Goal: Use online tool/utility: Utilize a website feature to perform a specific function

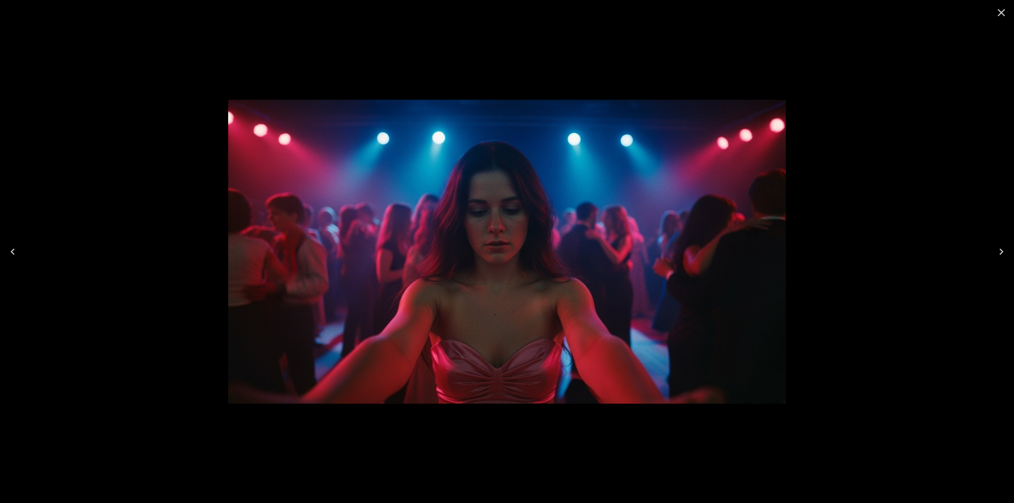
scroll to position [198, 0]
click at [1000, 14] on icon "Close" at bounding box center [1002, 13] width 8 height 8
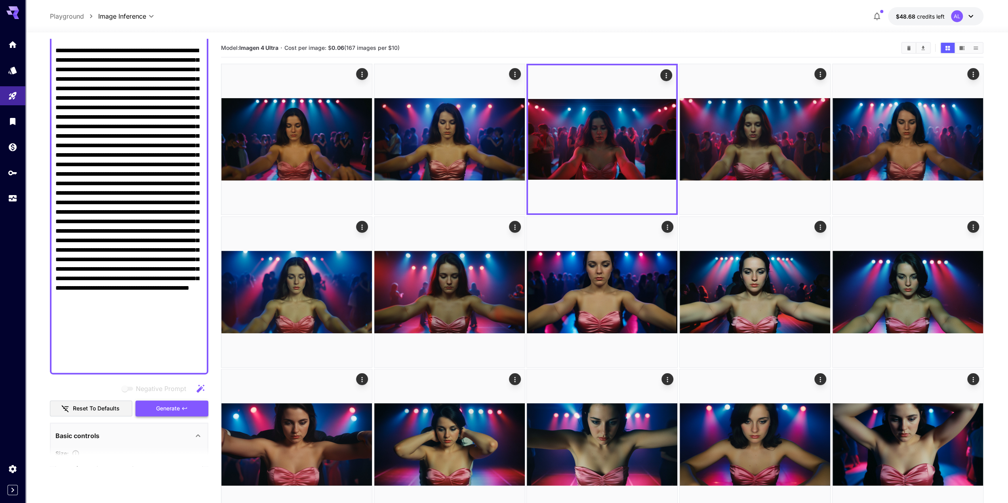
click at [169, 409] on span "Generate" at bounding box center [168, 409] width 24 height 10
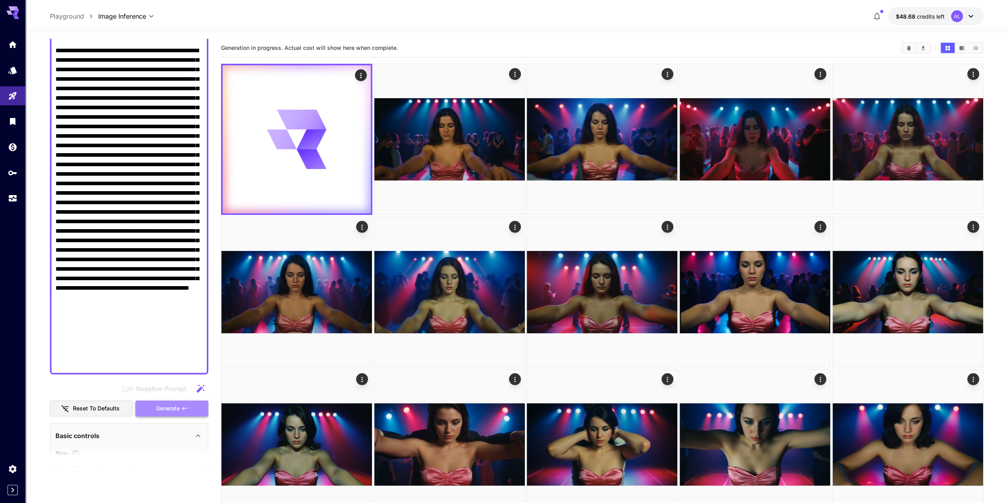
click at [169, 409] on span "Generate" at bounding box center [168, 409] width 24 height 10
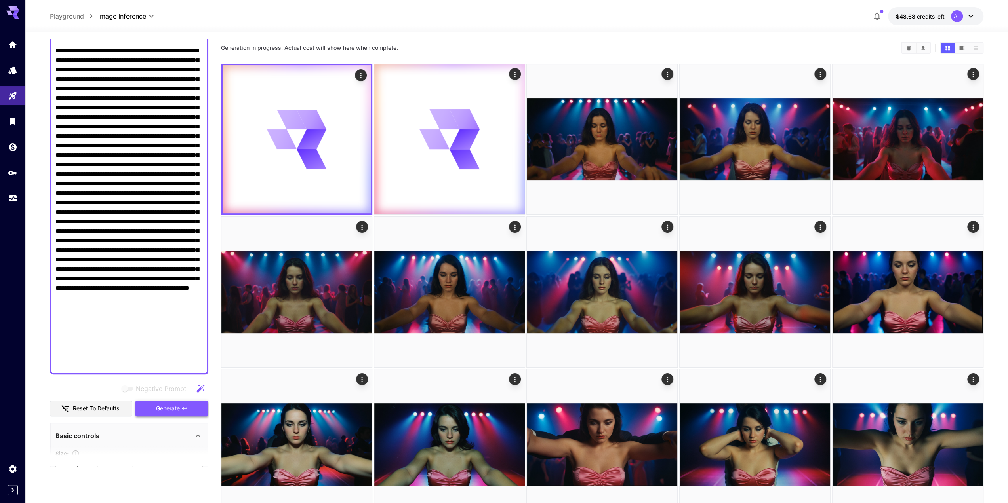
click at [169, 409] on span "Generate" at bounding box center [168, 409] width 24 height 10
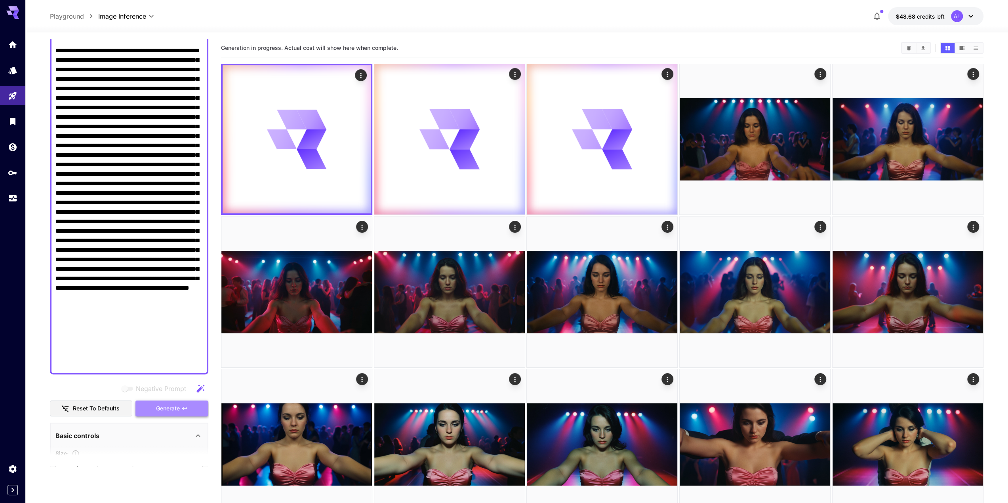
click at [169, 409] on span "Generate" at bounding box center [168, 409] width 24 height 10
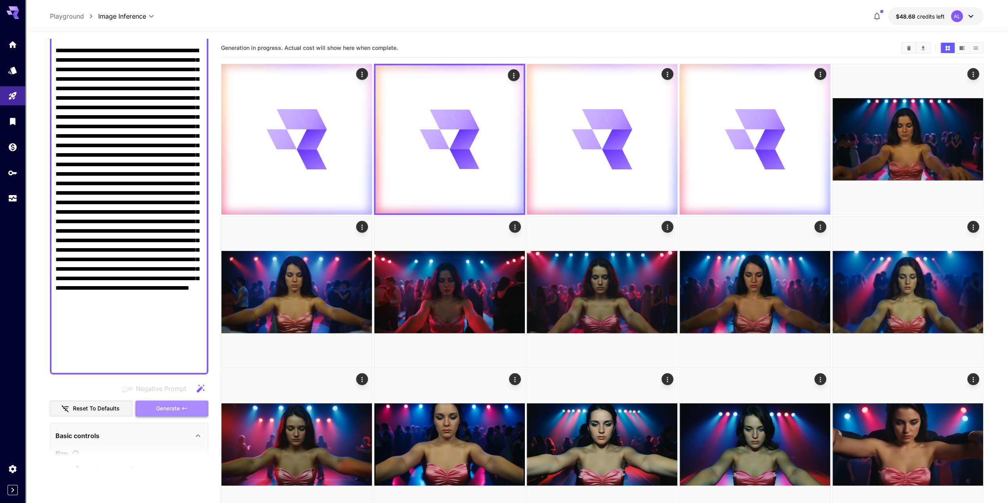
click at [169, 409] on span "Generate" at bounding box center [168, 409] width 24 height 10
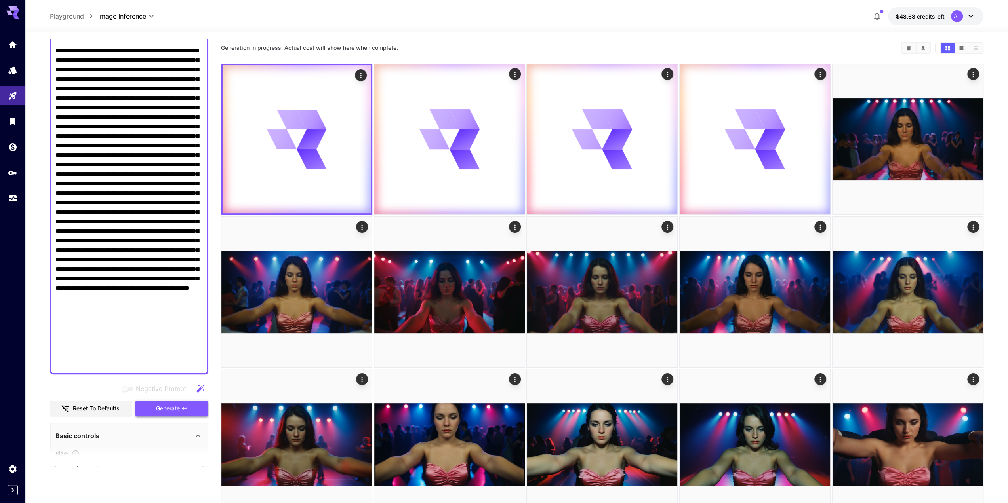
click at [169, 409] on span "Generate" at bounding box center [168, 409] width 24 height 10
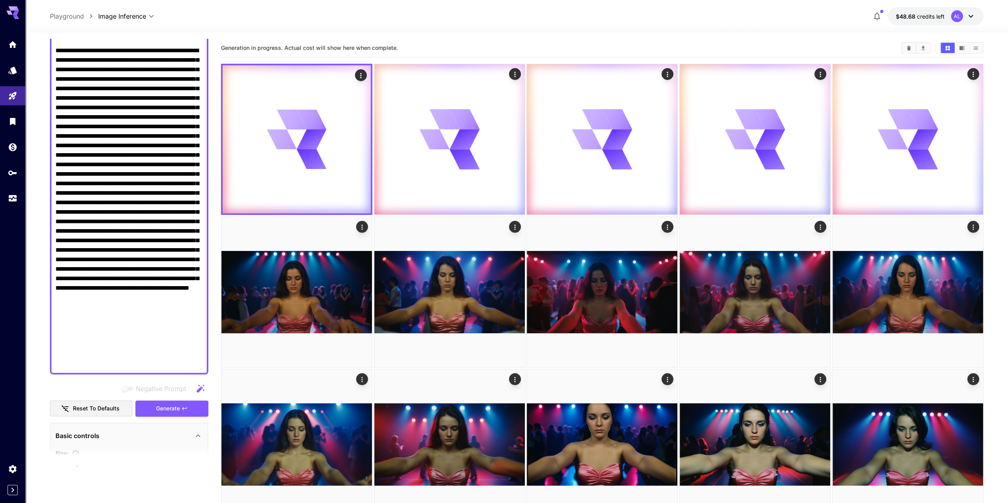
click at [135, 194] on textarea "Negative Prompt" at bounding box center [128, 141] width 147 height 456
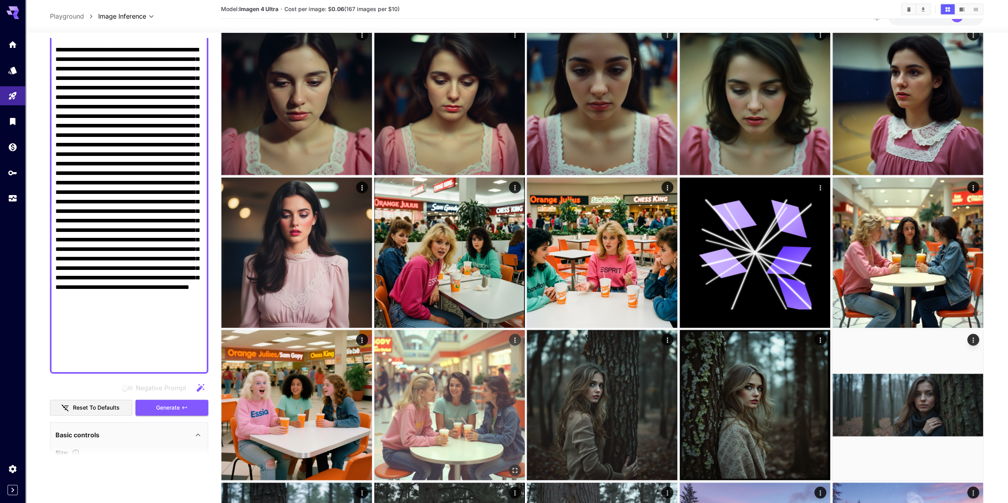
scroll to position [1228, 0]
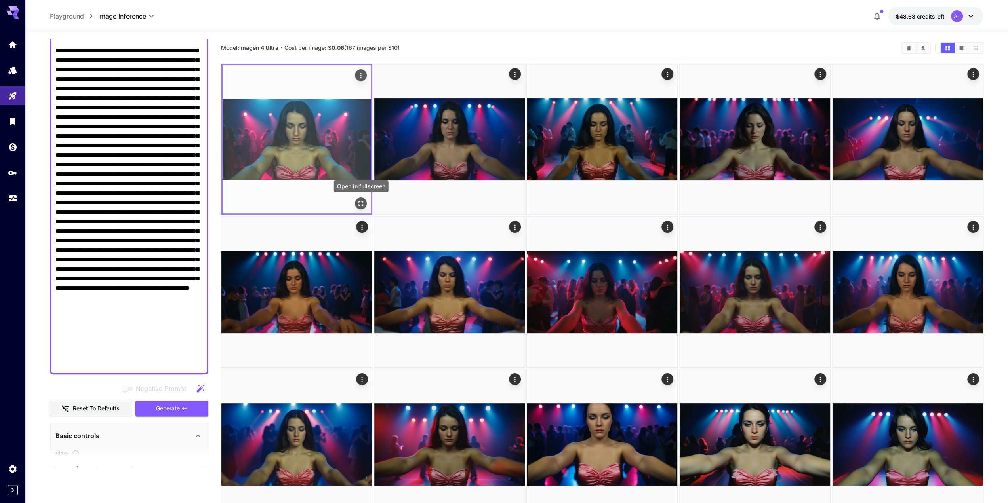
click at [362, 200] on icon "Open in fullscreen" at bounding box center [361, 204] width 8 height 8
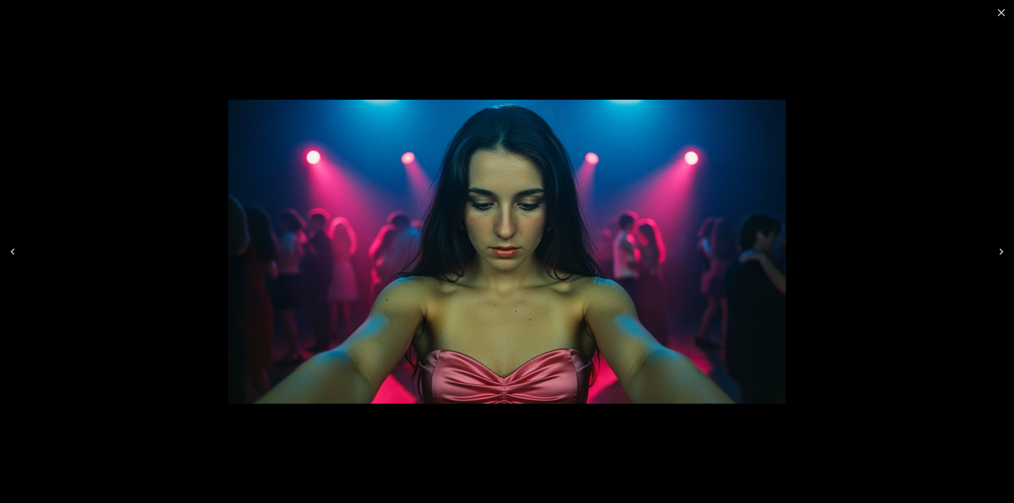
click at [1006, 4] on button "Close" at bounding box center [1001, 12] width 19 height 19
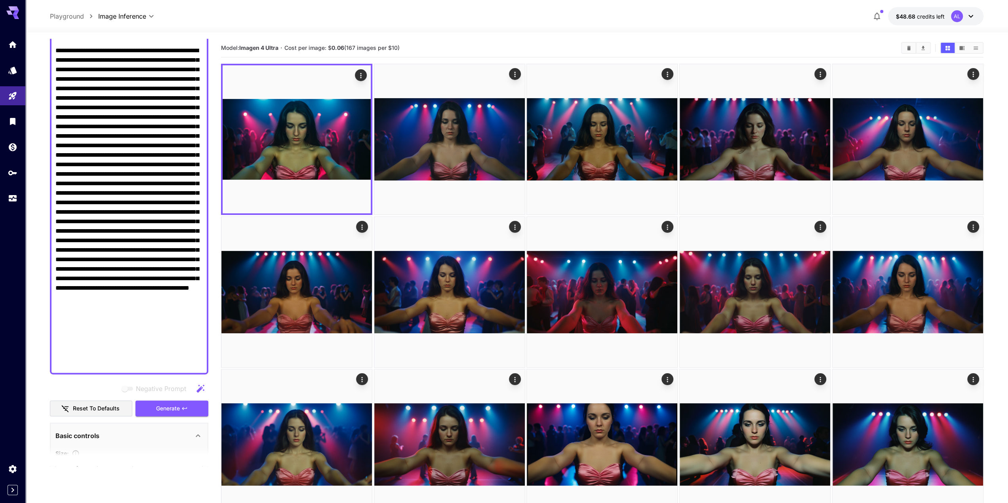
click at [93, 125] on textarea "Negative Prompt" at bounding box center [128, 141] width 147 height 456
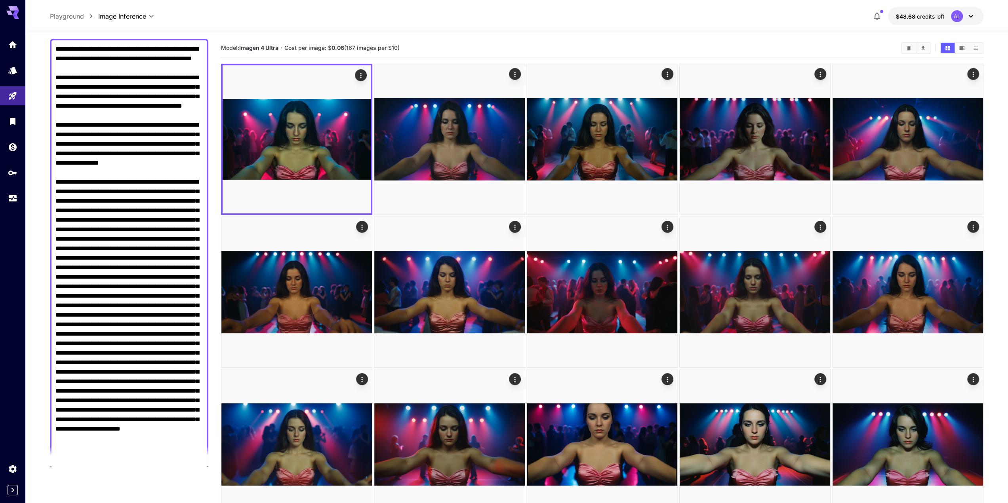
scroll to position [119, 0]
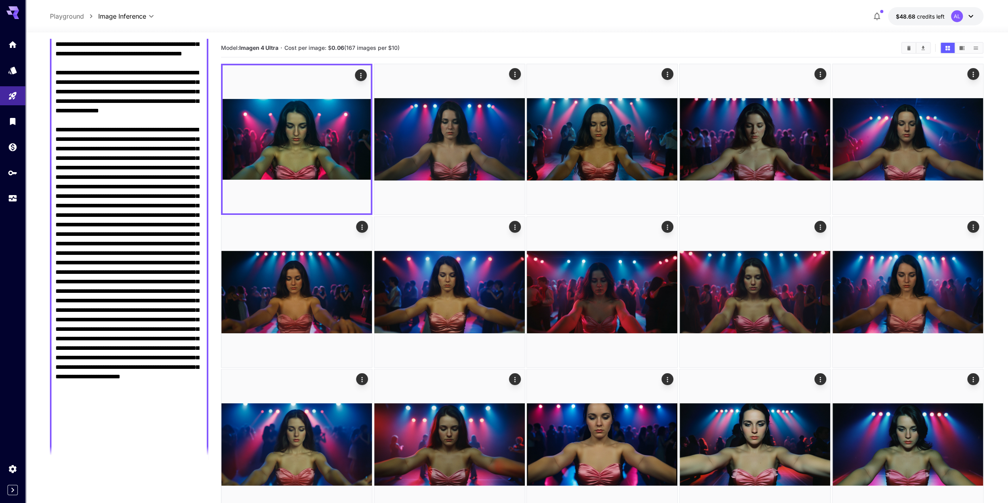
drag, startPoint x: 55, startPoint y: 166, endPoint x: 91, endPoint y: 165, distance: 35.7
click at [91, 165] on textarea "Negative Prompt" at bounding box center [128, 225] width 147 height 466
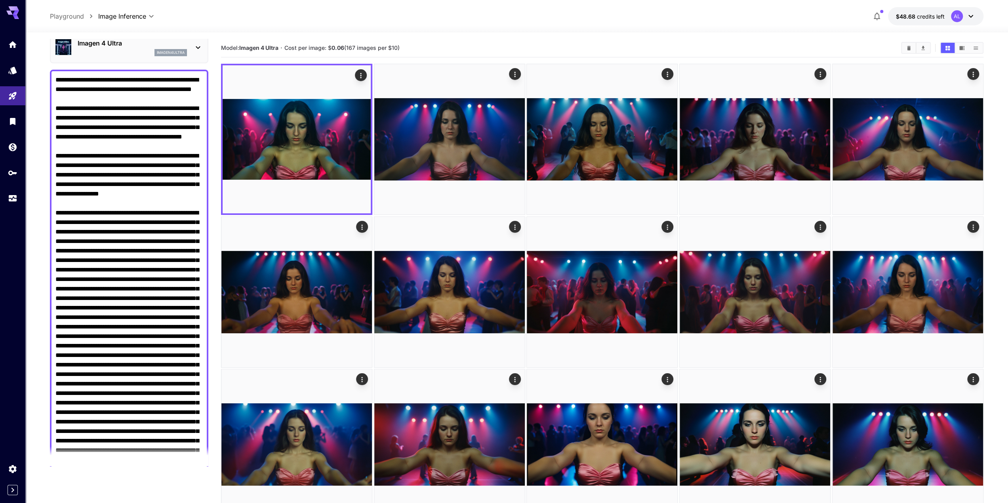
scroll to position [0, 0]
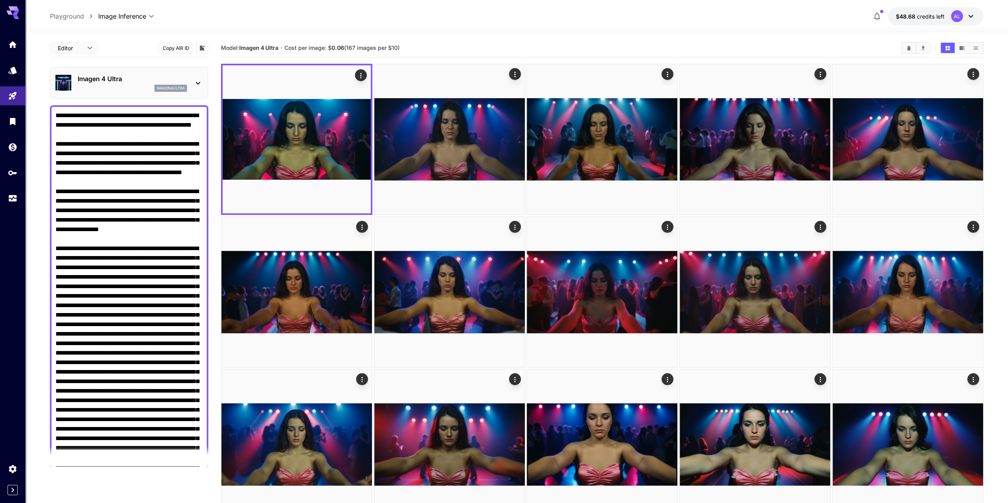
drag, startPoint x: 103, startPoint y: 229, endPoint x: 109, endPoint y: 235, distance: 8.4
click at [110, 228] on textarea "Negative Prompt" at bounding box center [128, 344] width 147 height 466
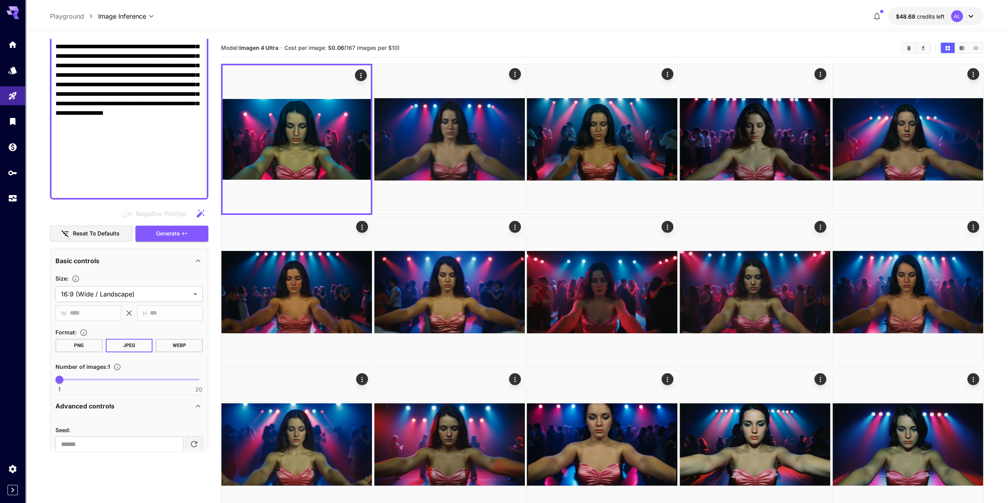
scroll to position [396, 0]
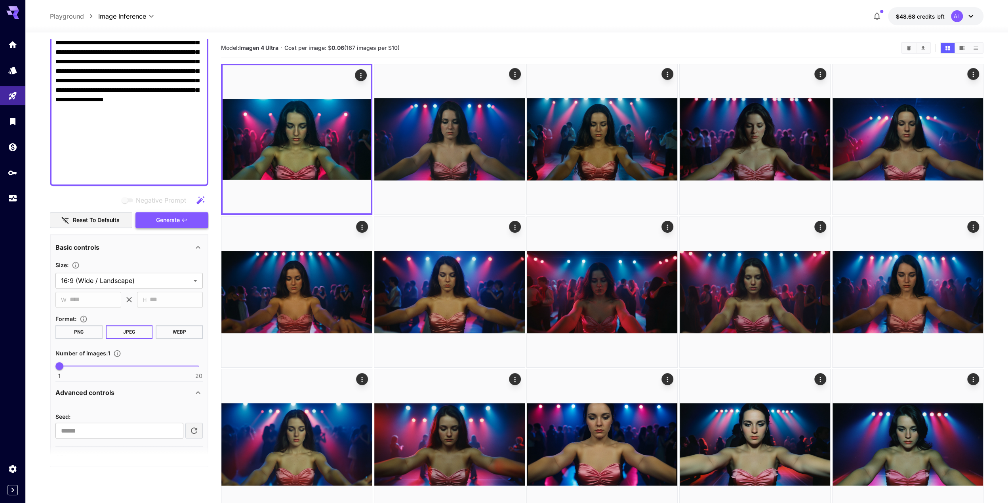
type textarea "**********"
click at [171, 214] on button "Generate" at bounding box center [171, 220] width 73 height 16
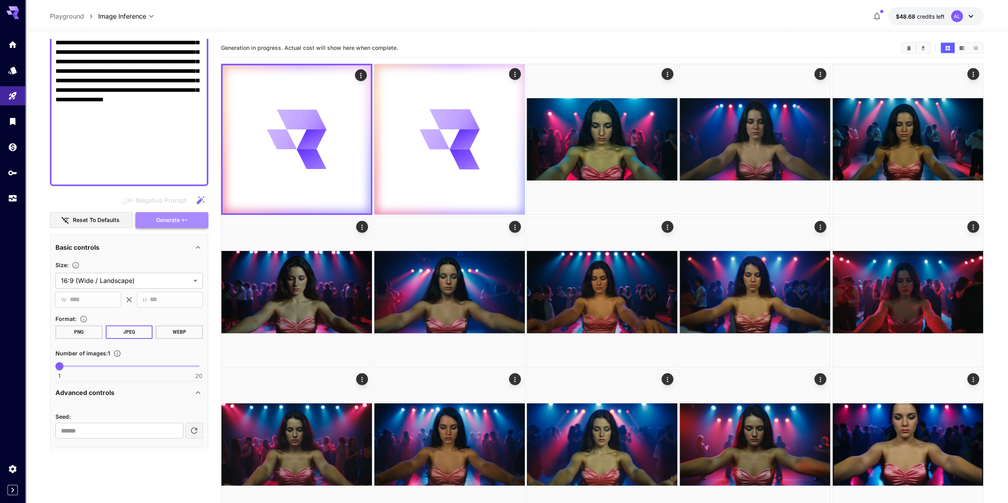
click at [173, 221] on span "Generate" at bounding box center [168, 220] width 24 height 10
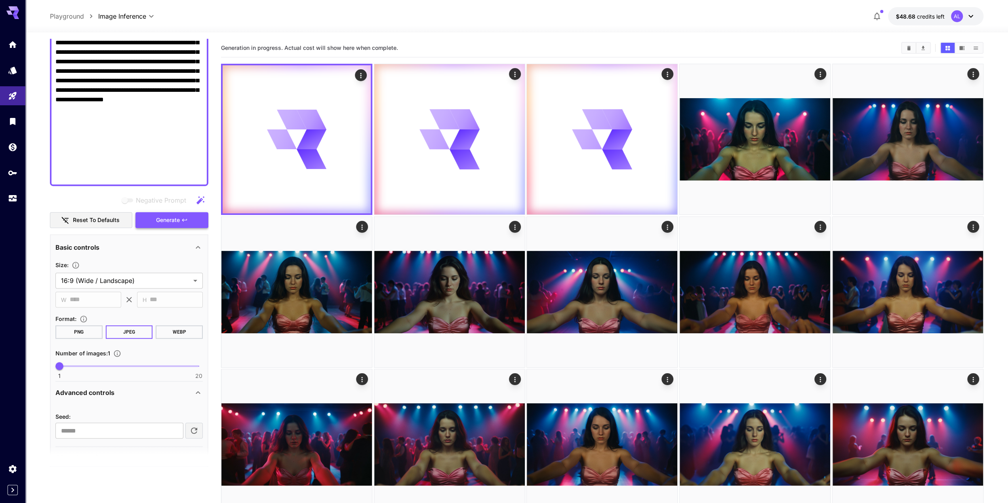
click at [173, 220] on span "Generate" at bounding box center [168, 220] width 24 height 10
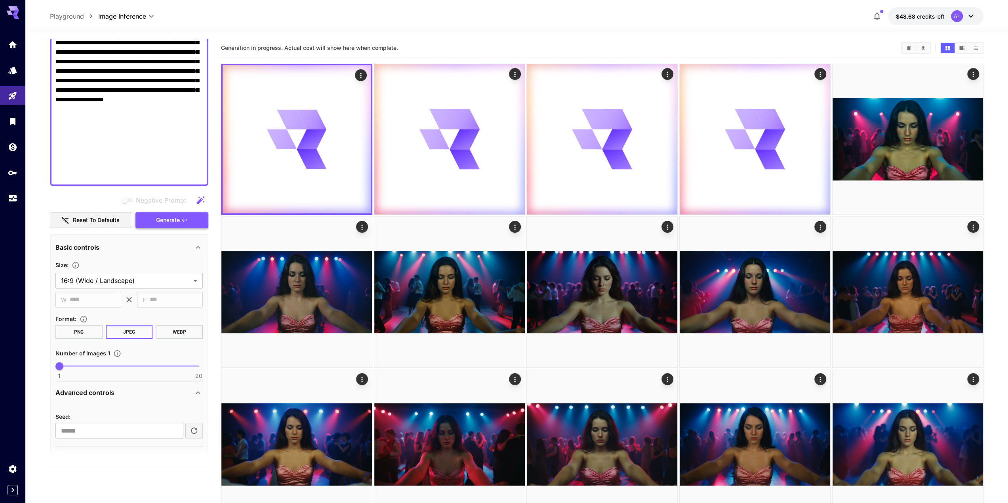
click at [173, 220] on span "Generate" at bounding box center [168, 220] width 24 height 10
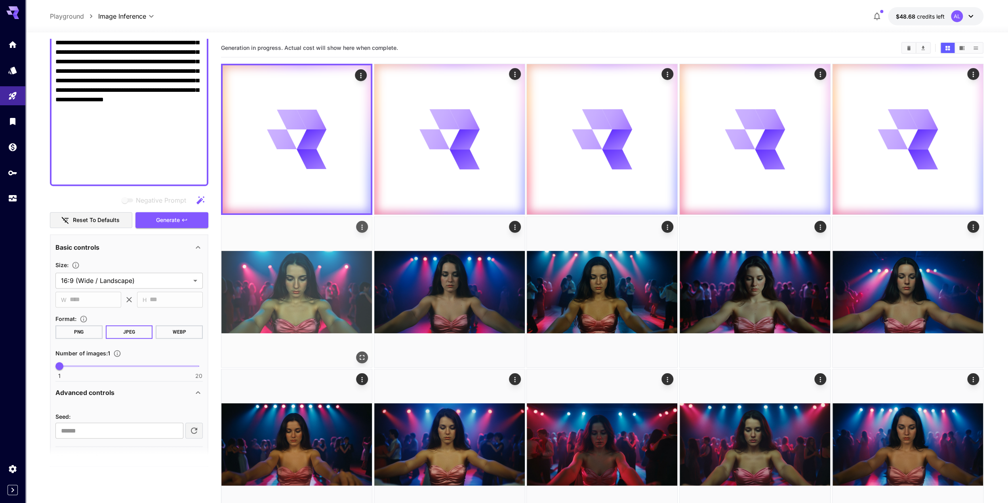
click at [361, 356] on icon "Open in fullscreen" at bounding box center [362, 357] width 5 height 5
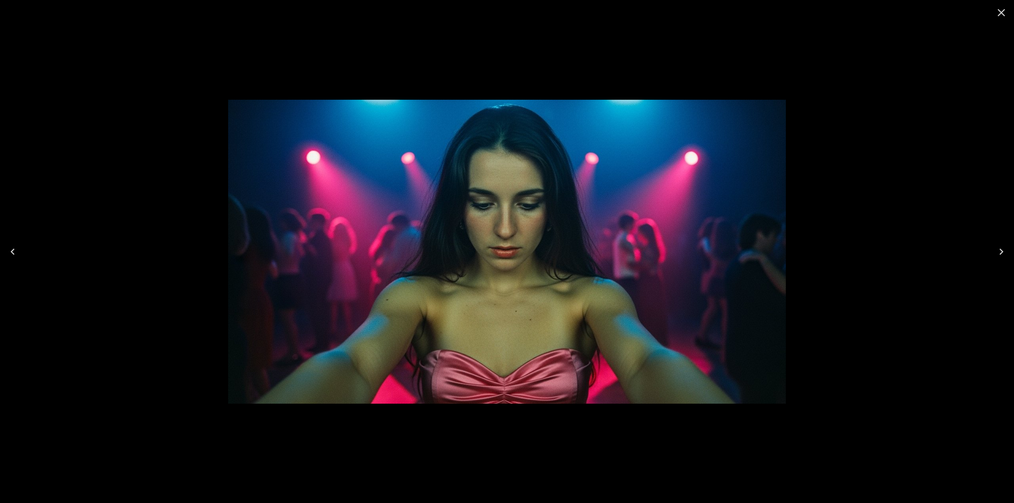
click at [1003, 14] on icon "Close" at bounding box center [1001, 12] width 13 height 13
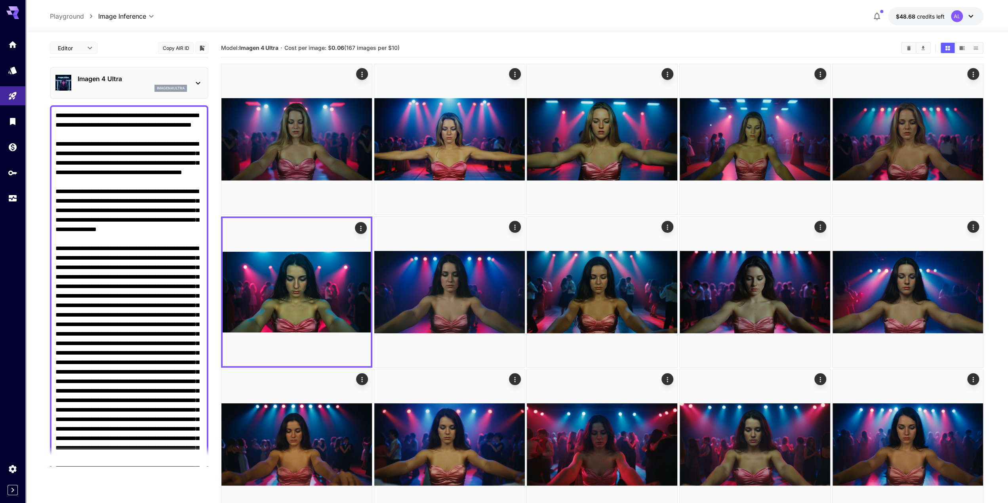
scroll to position [396, 0]
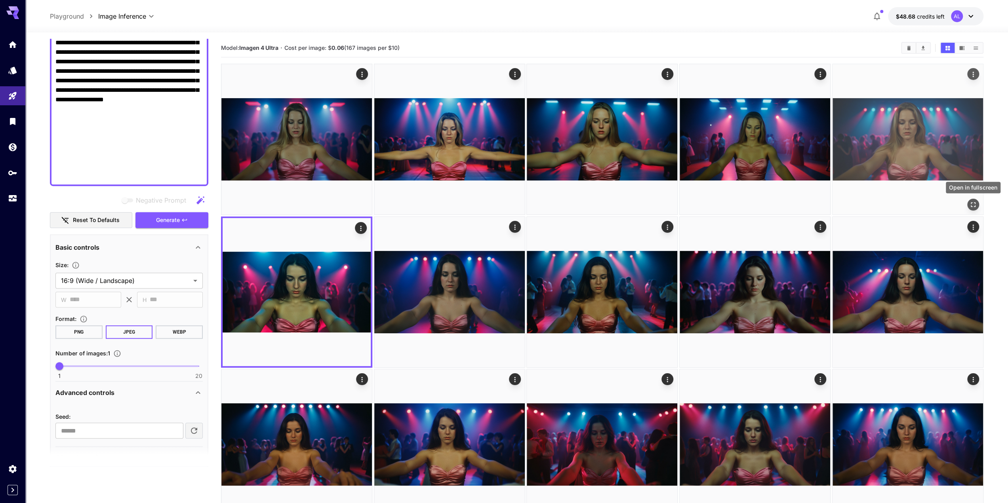
click at [971, 206] on icon "Open in fullscreen" at bounding box center [973, 205] width 5 height 5
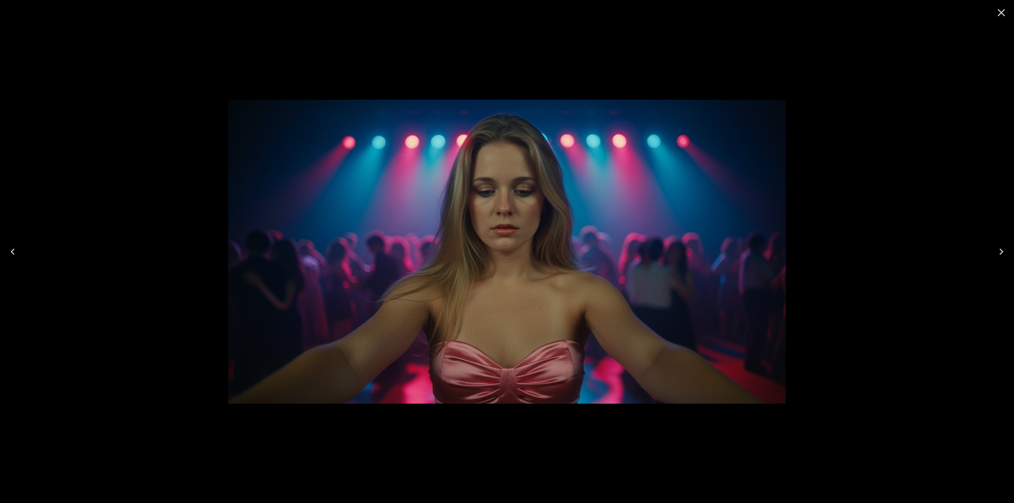
click at [1004, 9] on icon "Close" at bounding box center [1001, 12] width 13 height 13
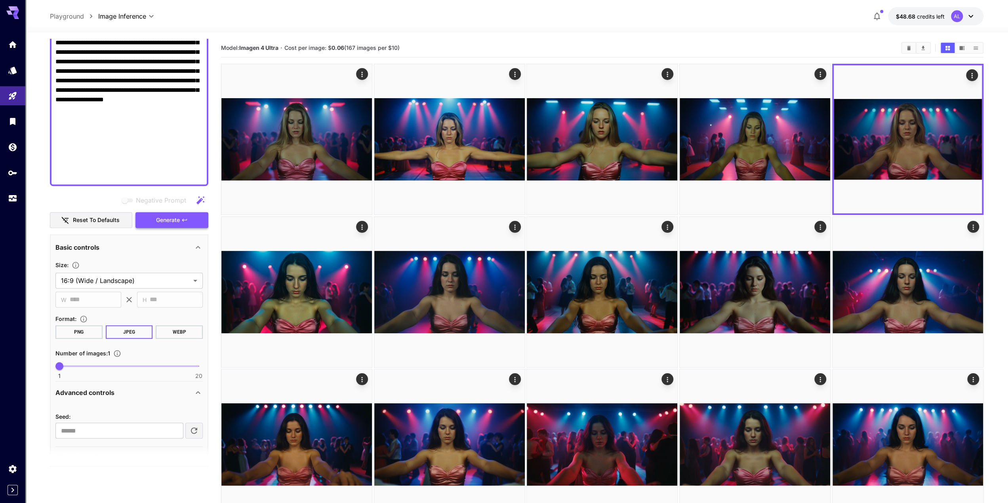
click at [166, 223] on span "Generate" at bounding box center [168, 220] width 24 height 10
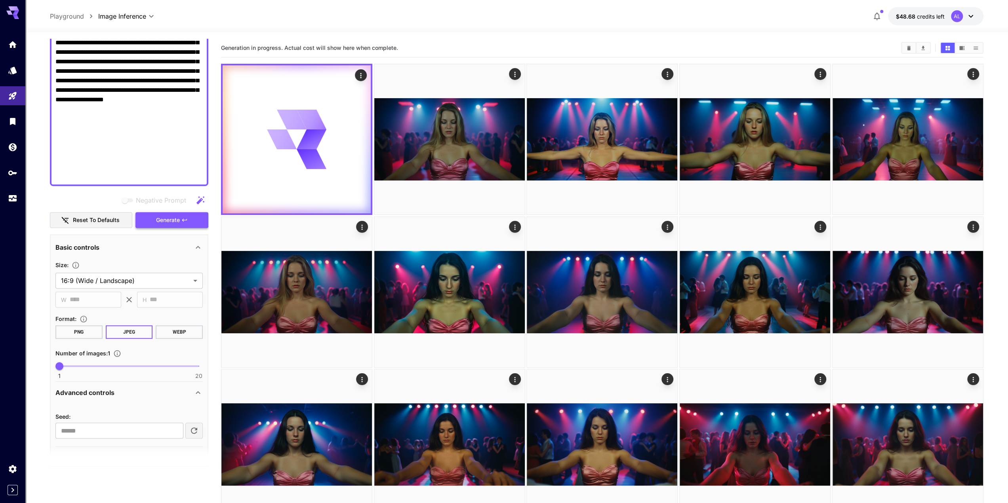
click at [166, 223] on span "Generate" at bounding box center [168, 220] width 24 height 10
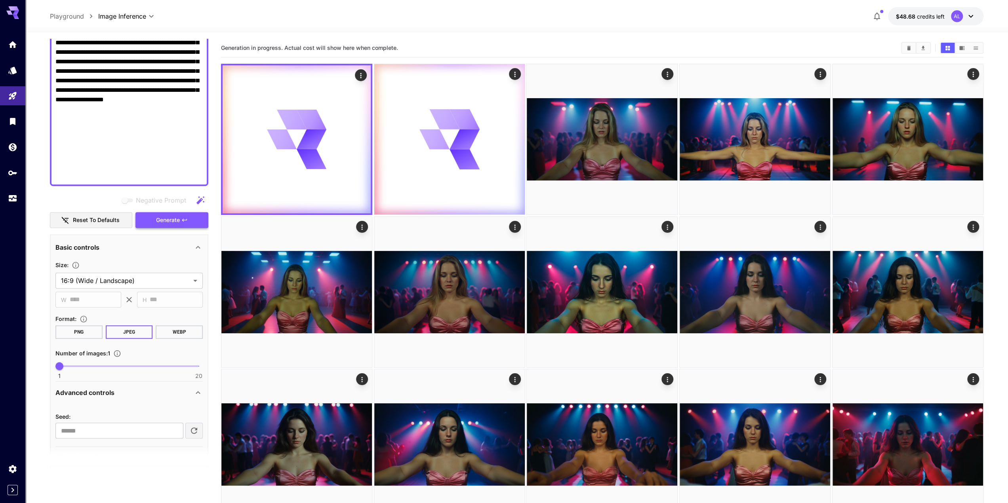
click at [166, 223] on span "Generate" at bounding box center [168, 220] width 24 height 10
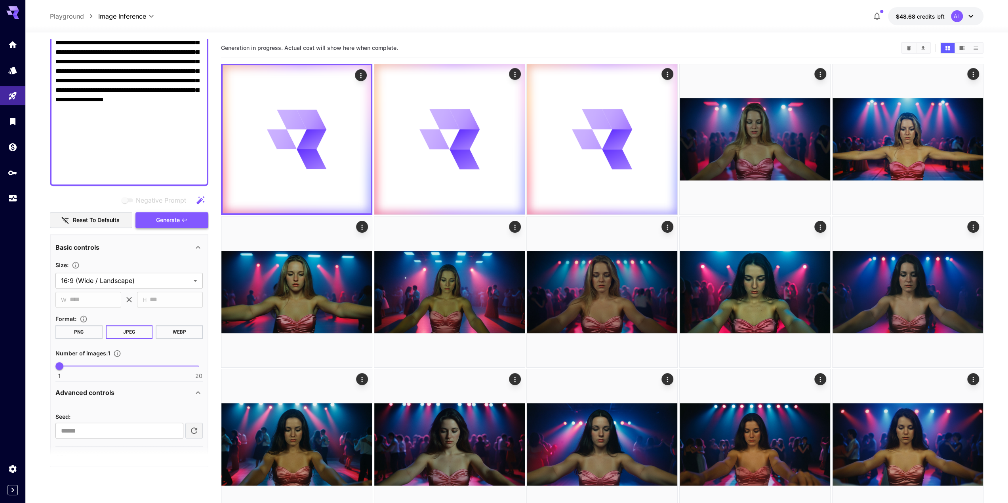
click at [166, 223] on span "Generate" at bounding box center [168, 220] width 24 height 10
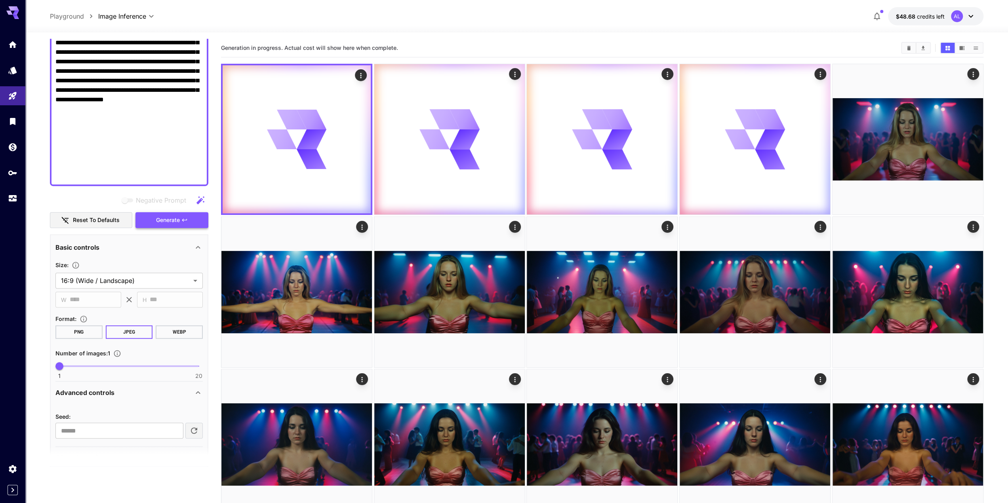
click at [166, 223] on span "Generate" at bounding box center [168, 220] width 24 height 10
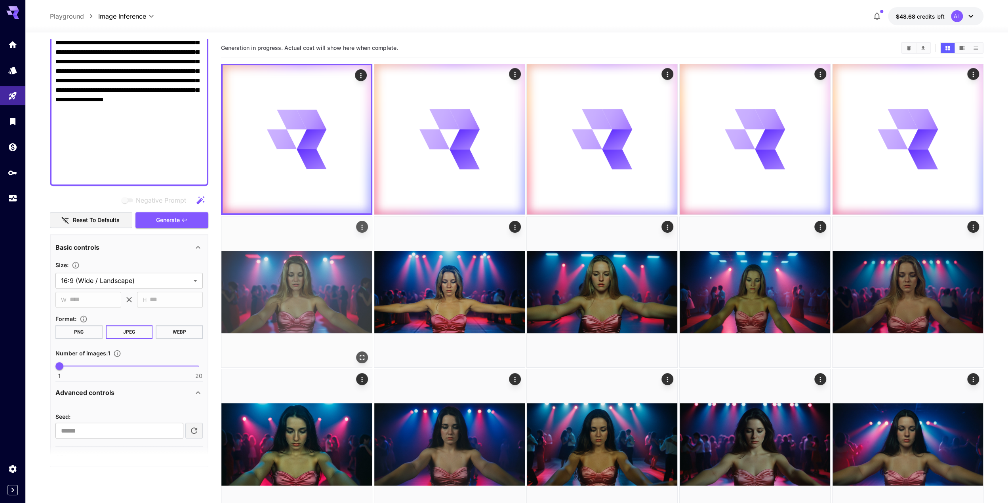
click at [363, 359] on icon "Open in fullscreen" at bounding box center [362, 358] width 8 height 8
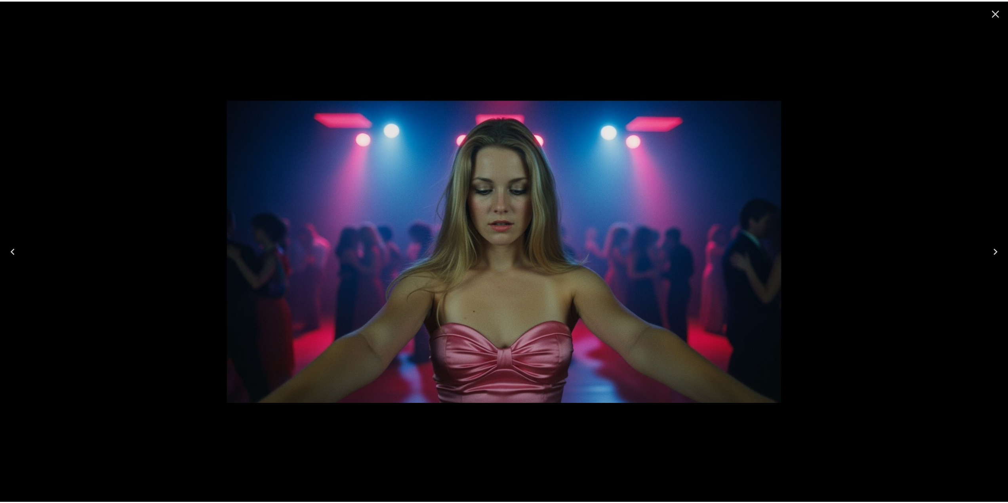
scroll to position [396, 0]
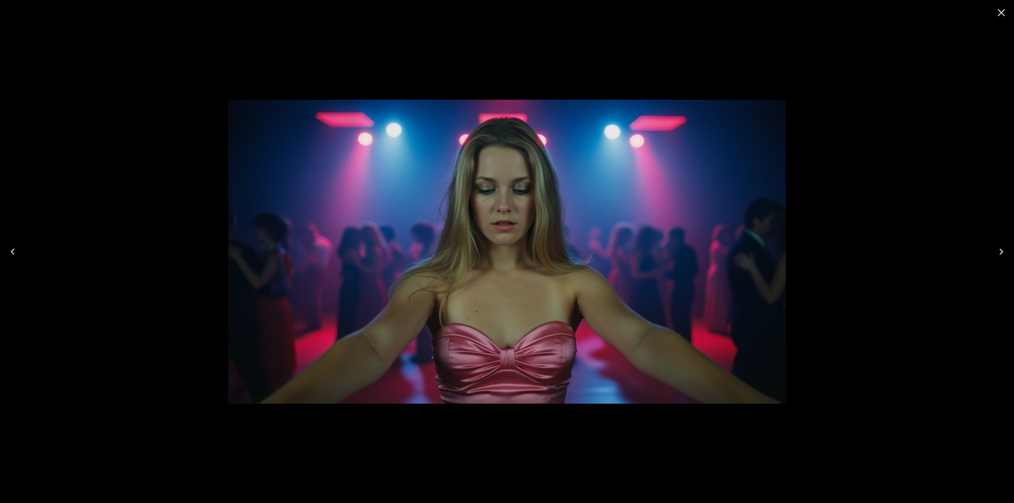
click at [1006, 12] on icon "Close" at bounding box center [1001, 12] width 13 height 13
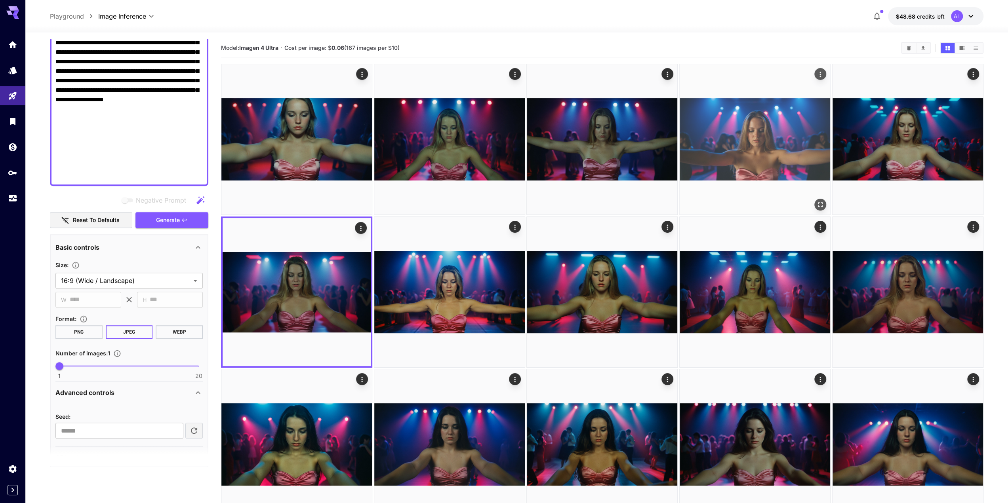
click at [825, 204] on button "Open in fullscreen" at bounding box center [820, 205] width 12 height 12
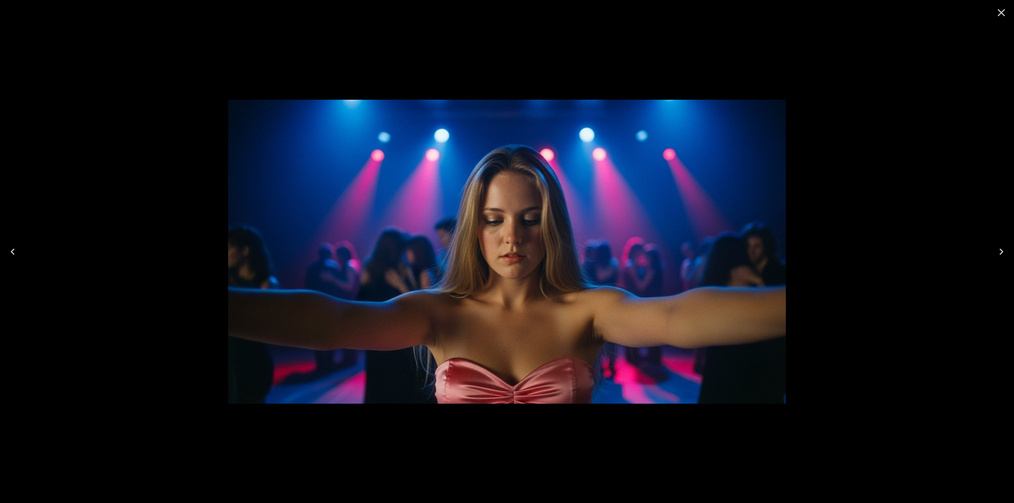
click at [998, 15] on icon "Close" at bounding box center [1002, 13] width 8 height 8
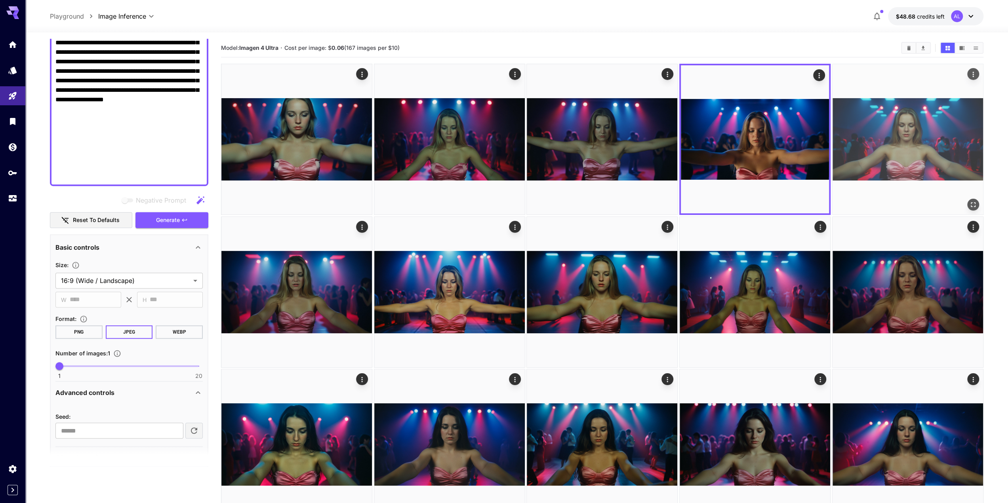
click at [970, 203] on icon "Open in fullscreen" at bounding box center [973, 205] width 8 height 8
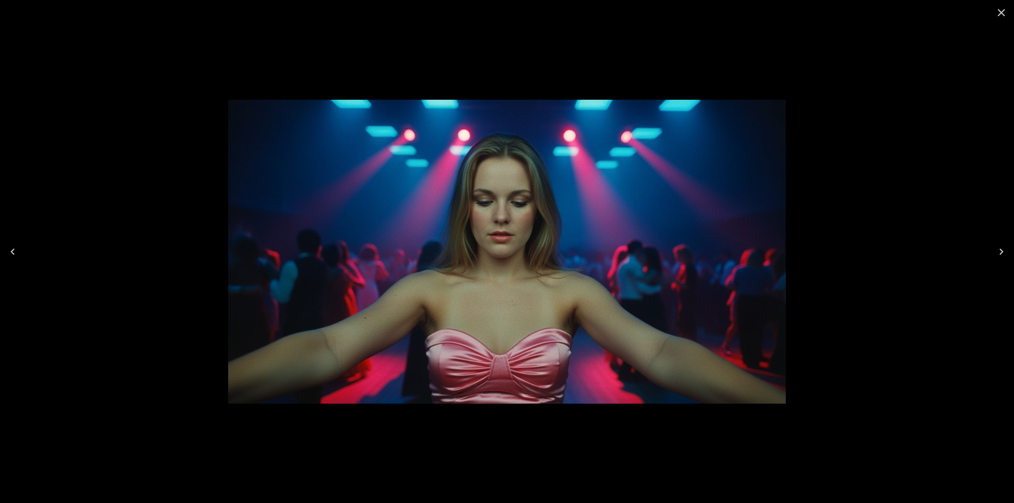
click at [999, 14] on icon "Close" at bounding box center [1001, 12] width 13 height 13
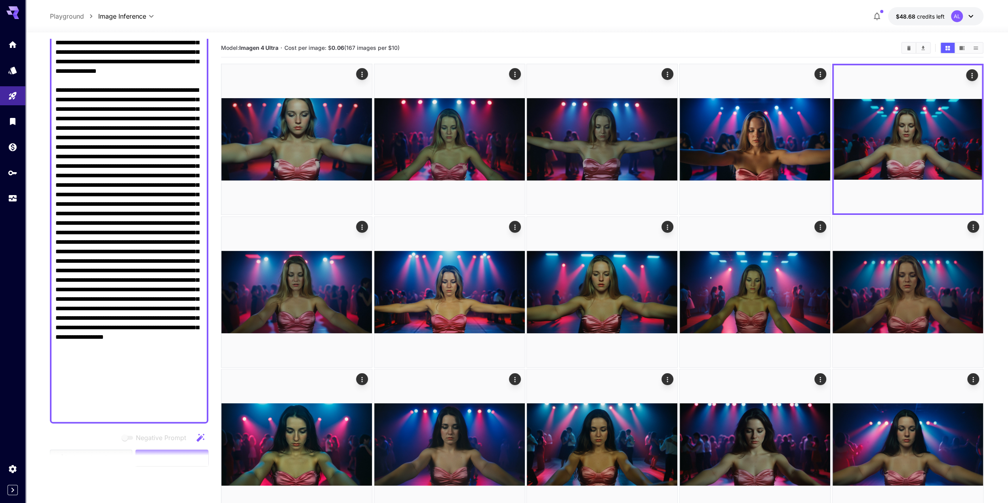
scroll to position [0, 0]
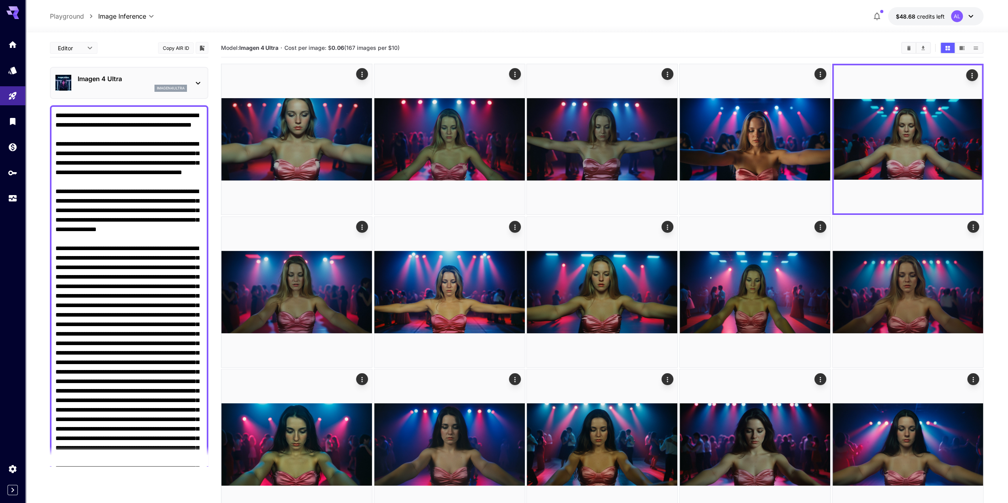
click at [497, 17] on div "**********" at bounding box center [516, 16] width 933 height 18
click at [140, 276] on textarea "Negative Prompt" at bounding box center [128, 344] width 147 height 466
drag, startPoint x: 55, startPoint y: 313, endPoint x: 177, endPoint y: 323, distance: 122.4
click at [180, 322] on textarea "Negative Prompt" at bounding box center [128, 344] width 147 height 466
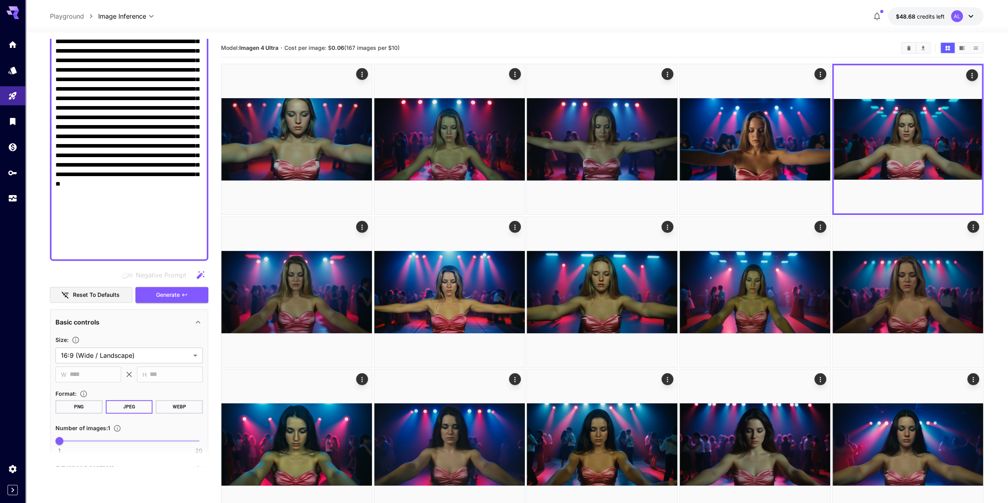
scroll to position [317, 0]
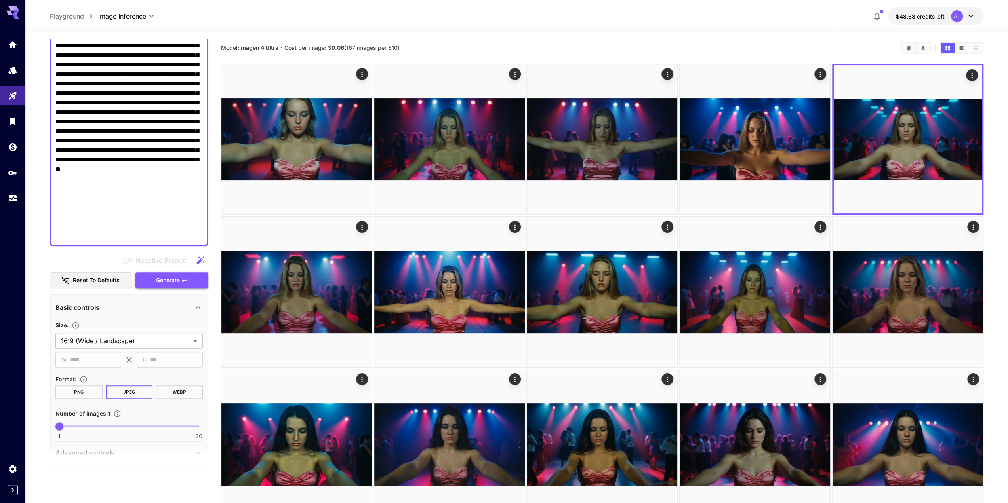
click at [180, 279] on span "Generate" at bounding box center [168, 281] width 24 height 10
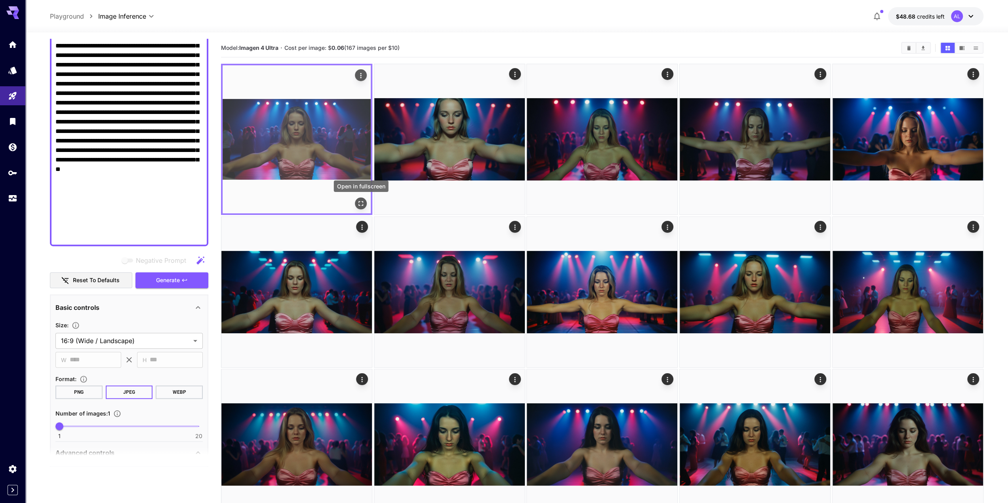
click at [360, 205] on icon "Open in fullscreen" at bounding box center [361, 204] width 8 height 8
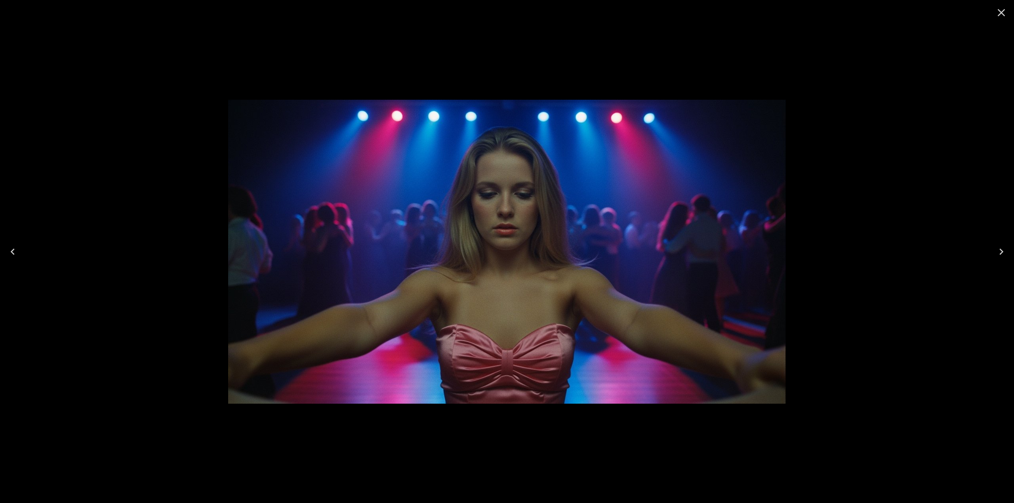
click at [1001, 15] on icon "Close" at bounding box center [1001, 12] width 13 height 13
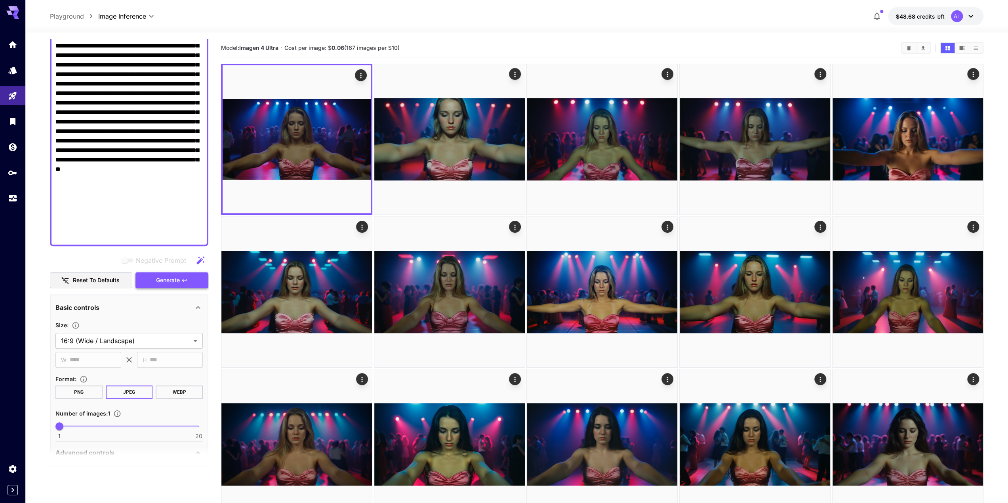
click at [174, 279] on span "Generate" at bounding box center [168, 281] width 24 height 10
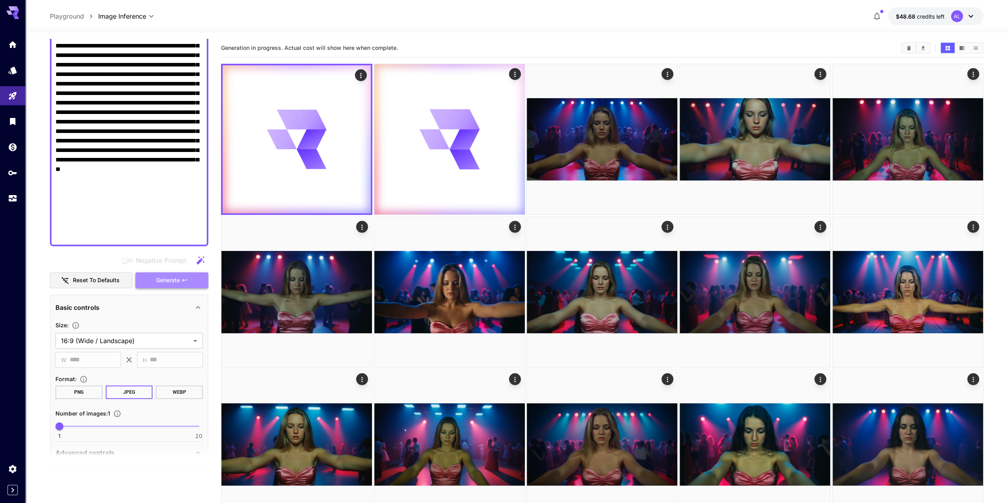
click at [173, 279] on span "Generate" at bounding box center [168, 281] width 24 height 10
click at [173, 280] on span "Generate" at bounding box center [168, 281] width 24 height 10
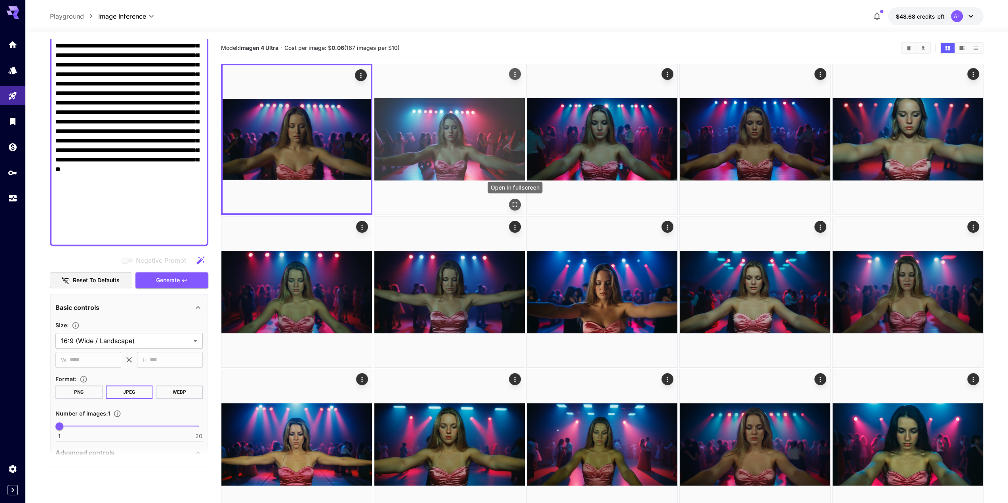
click at [516, 202] on icon "Open in fullscreen" at bounding box center [515, 205] width 8 height 8
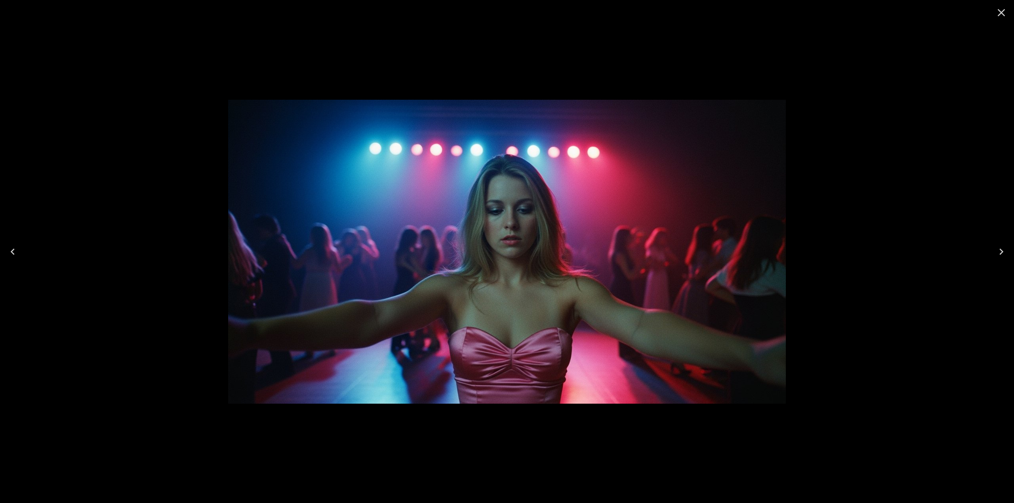
click at [999, 14] on icon "Close" at bounding box center [1001, 12] width 13 height 13
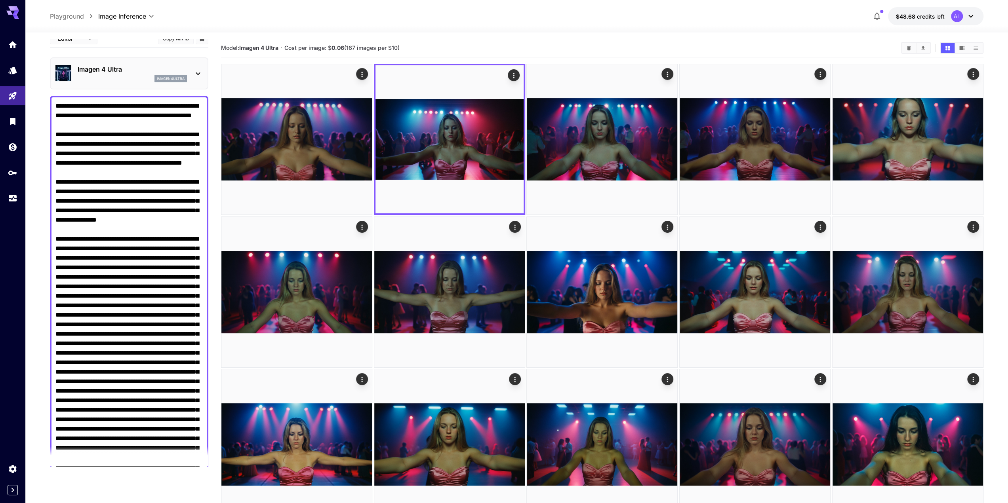
scroll to position [0, 0]
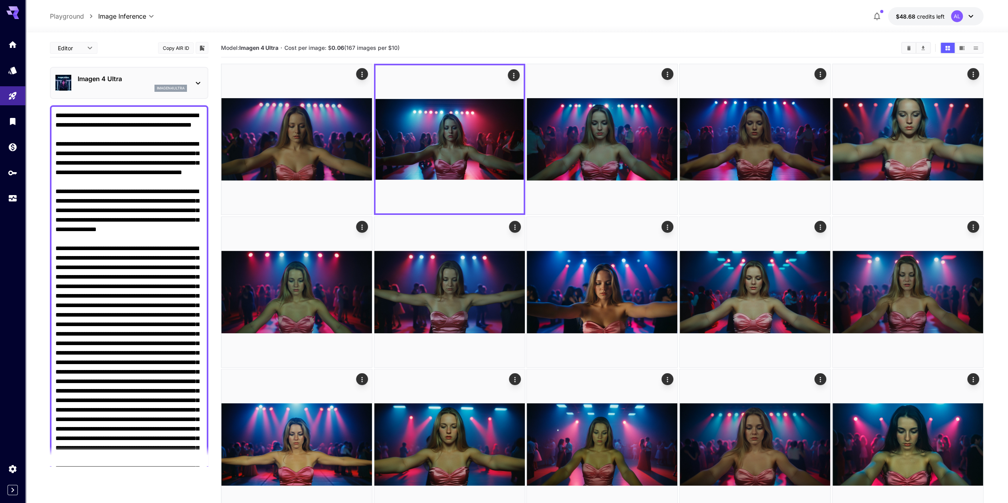
click at [72, 218] on textarea "Negative Prompt" at bounding box center [128, 334] width 147 height 447
type textarea "**********"
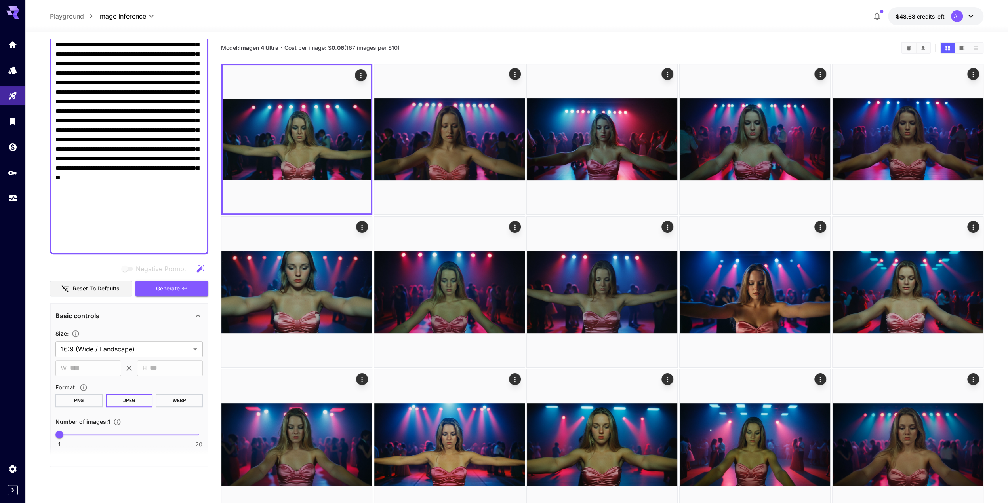
scroll to position [317, 0]
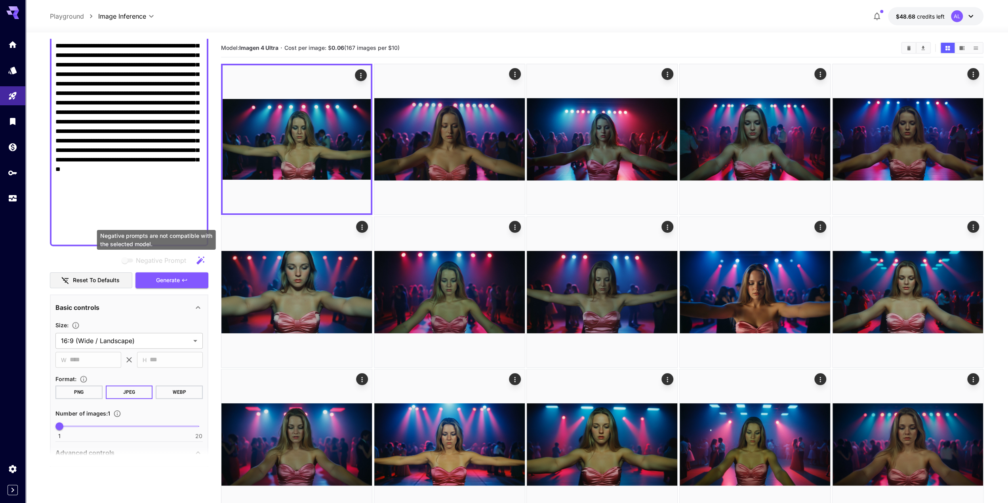
click at [128, 261] on span "Negative prompts are not compatible with the selected model." at bounding box center [128, 261] width 10 height 4
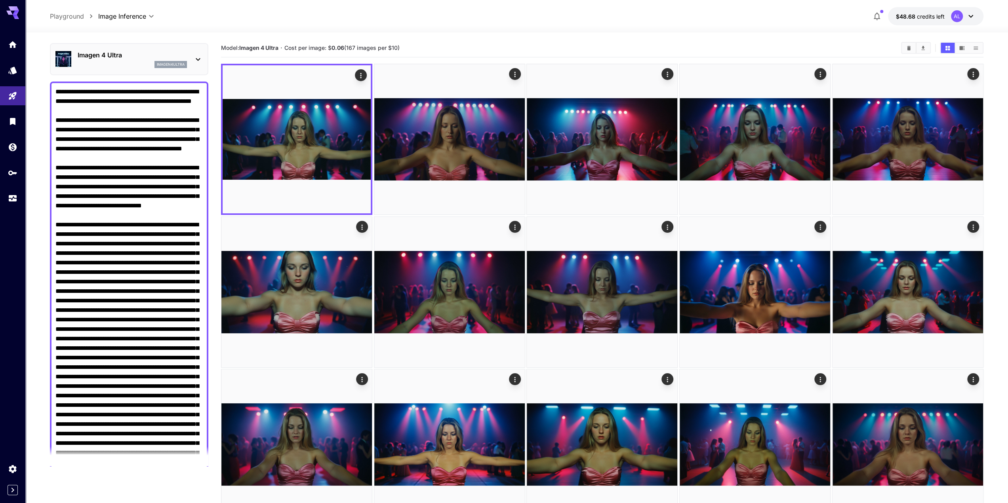
scroll to position [0, 0]
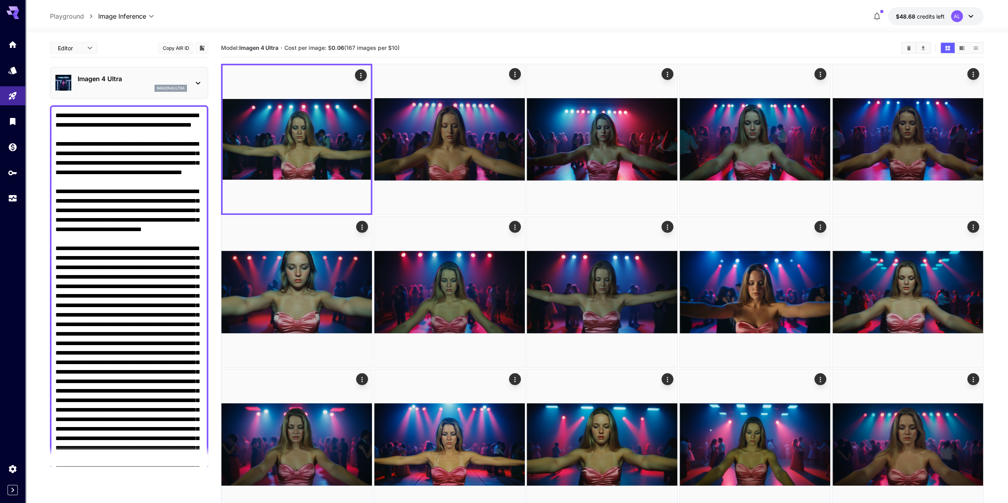
drag, startPoint x: 84, startPoint y: 219, endPoint x: 101, endPoint y: 221, distance: 17.5
click at [101, 221] on textarea "Negative Prompt" at bounding box center [128, 334] width 147 height 447
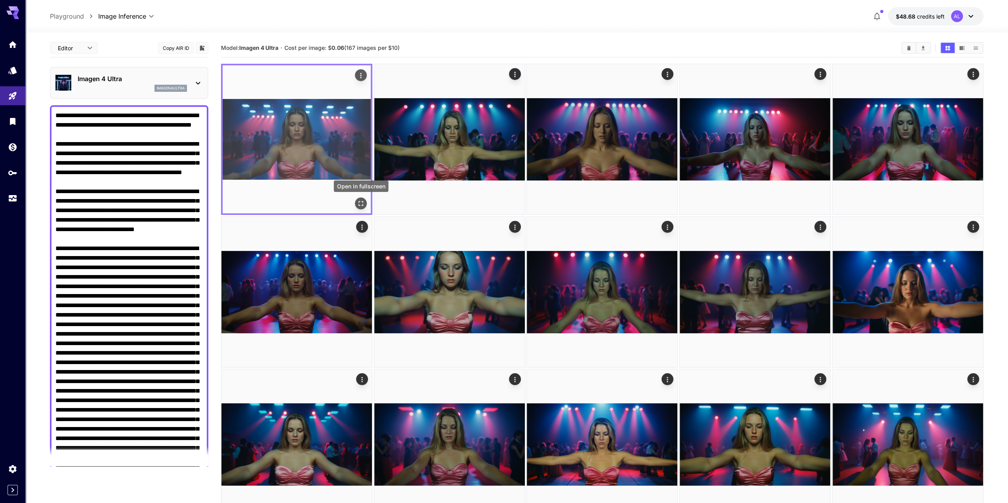
click at [361, 202] on icon "Open in fullscreen" at bounding box center [361, 204] width 8 height 8
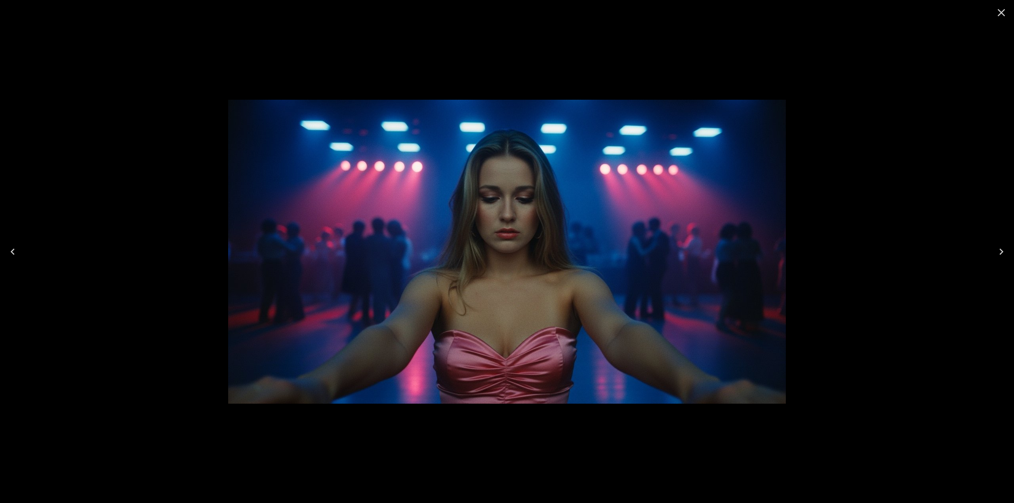
click at [1001, 15] on icon "Close" at bounding box center [1001, 12] width 13 height 13
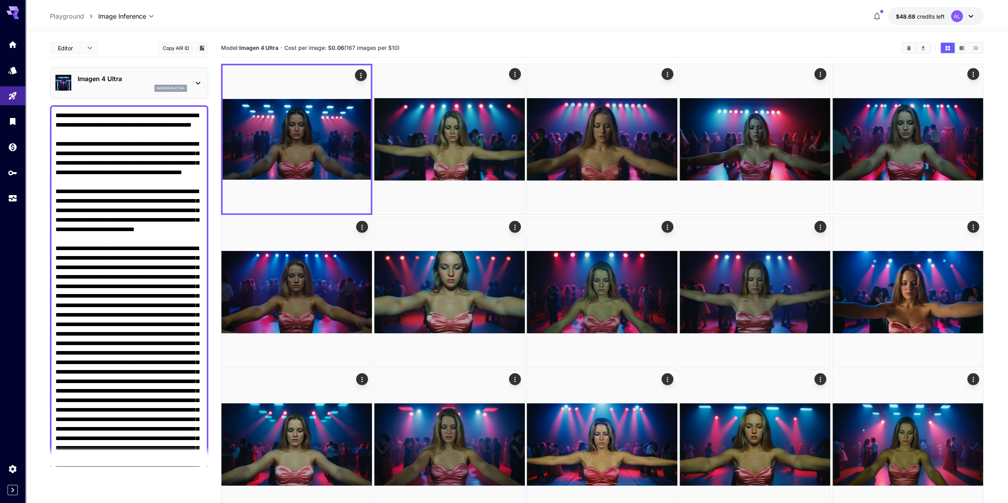
click at [124, 149] on textarea "Negative Prompt" at bounding box center [128, 334] width 147 height 447
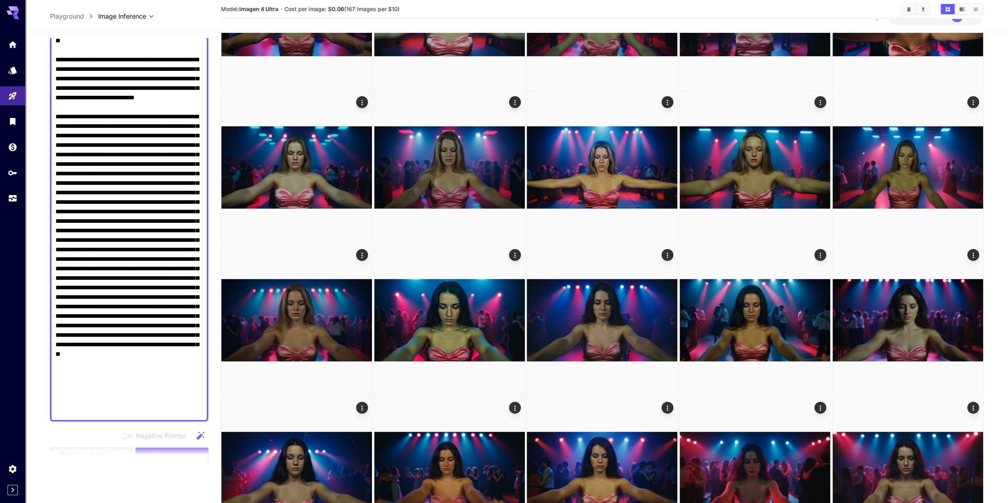
scroll to position [238, 0]
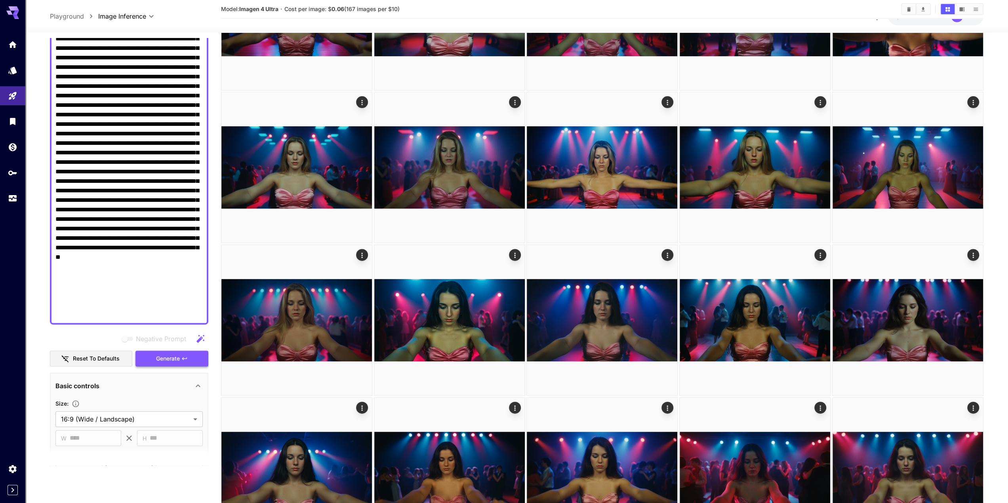
type textarea "**********"
click at [169, 360] on span "Generate" at bounding box center [168, 359] width 24 height 10
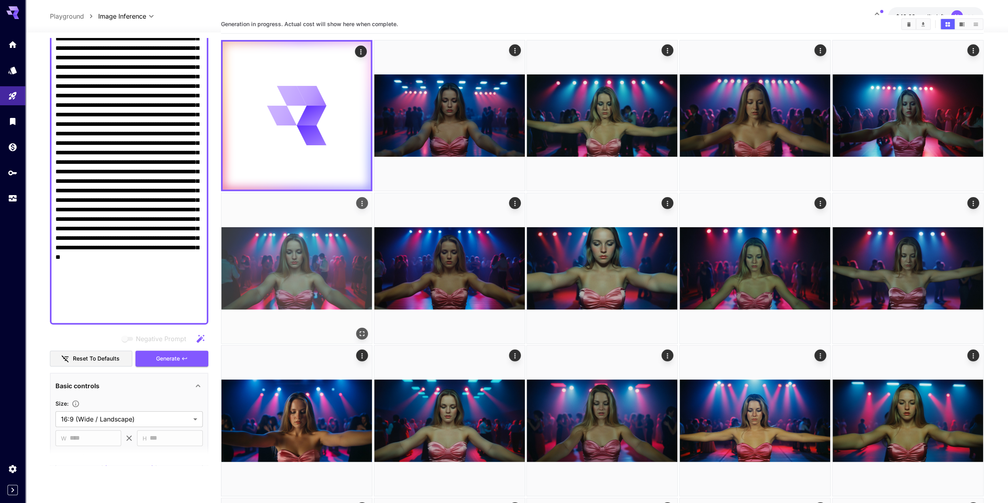
scroll to position [0, 0]
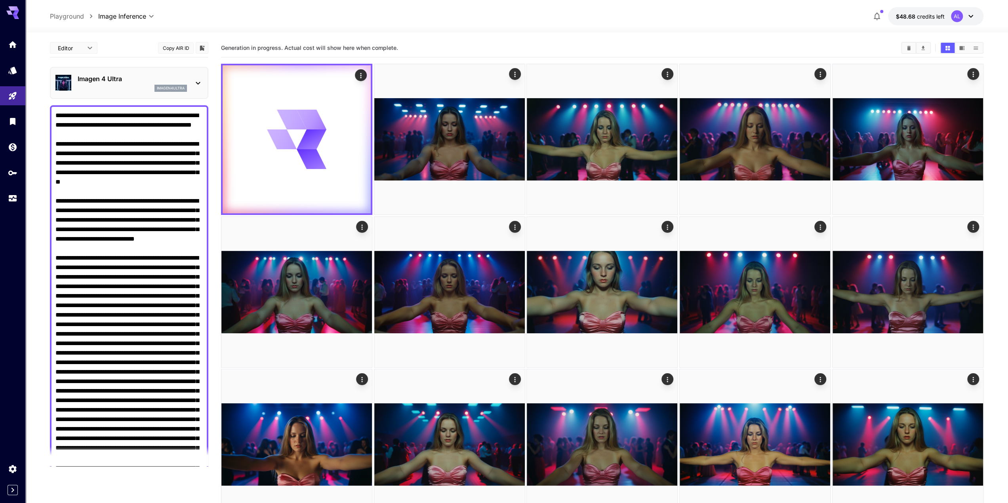
scroll to position [238, 0]
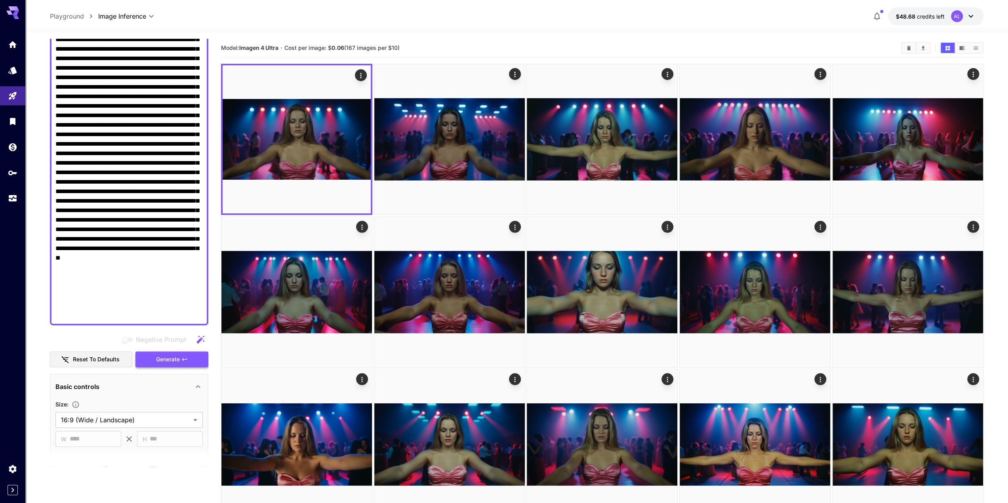
click at [186, 360] on icon "button" at bounding box center [184, 359] width 6 height 6
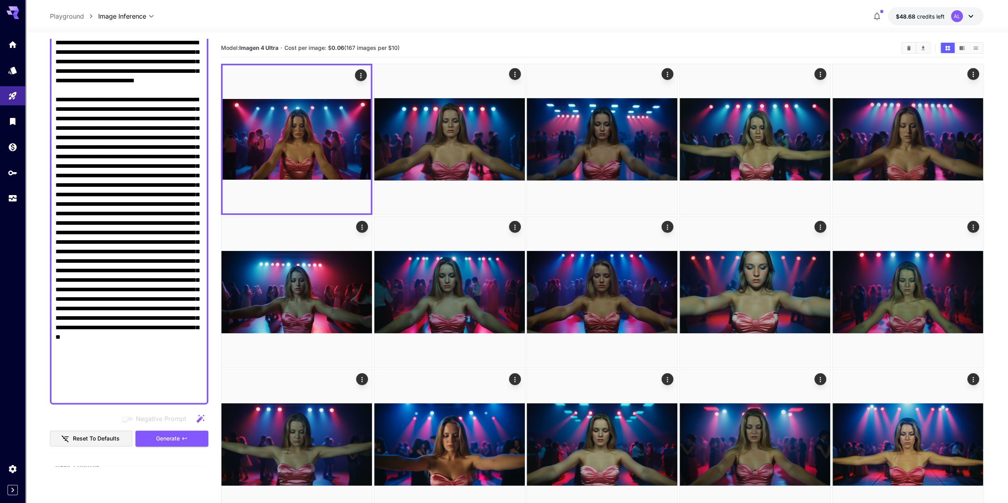
scroll to position [0, 0]
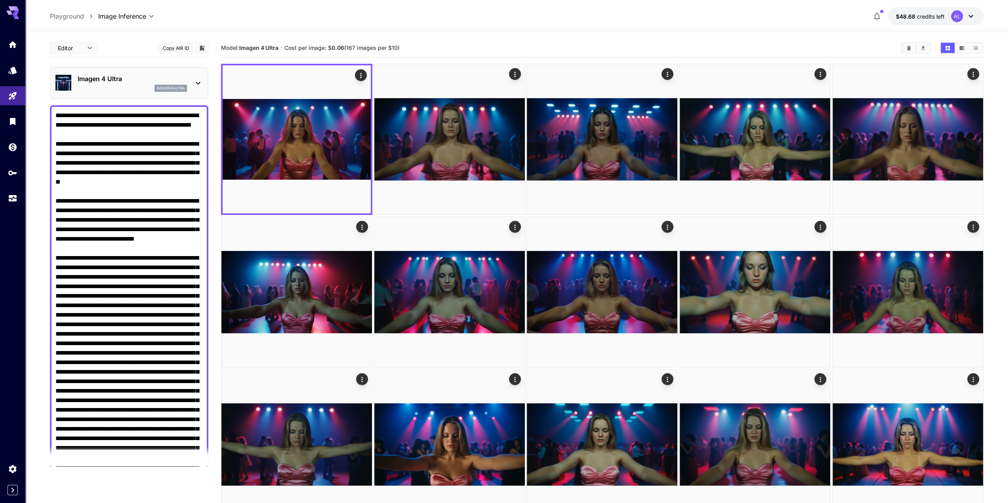
click at [82, 219] on textarea "Negative Prompt" at bounding box center [128, 334] width 147 height 447
drag, startPoint x: 131, startPoint y: 219, endPoint x: 147, endPoint y: 220, distance: 15.8
click at [147, 221] on textarea "Negative Prompt" at bounding box center [128, 334] width 147 height 447
click at [79, 227] on textarea "Negative Prompt" at bounding box center [128, 334] width 147 height 447
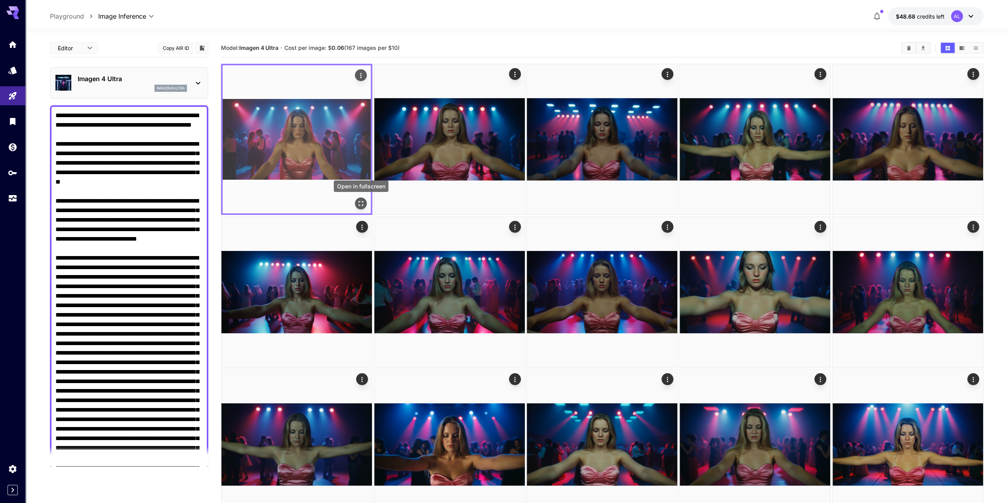
type textarea "**********"
click at [361, 206] on icon "Open in fullscreen" at bounding box center [361, 204] width 8 height 8
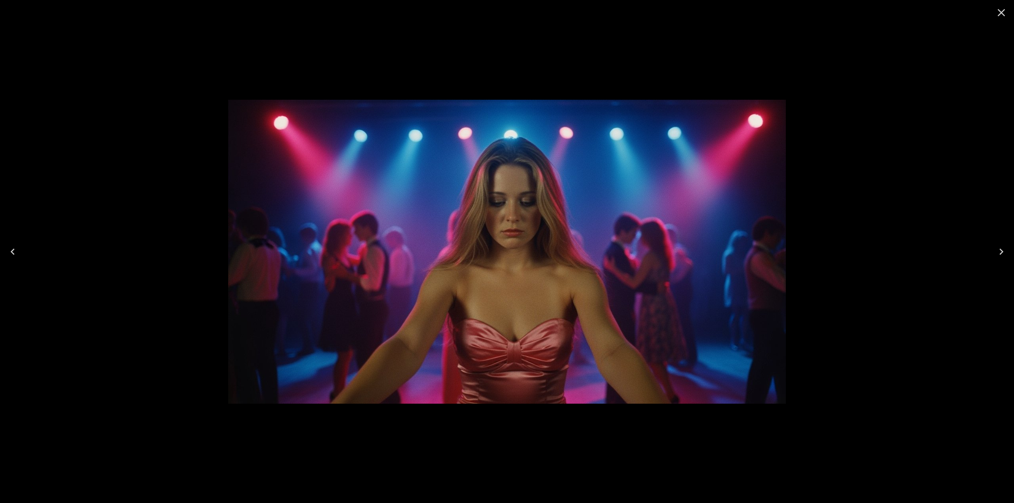
click at [1002, 19] on button "Close" at bounding box center [1001, 12] width 19 height 19
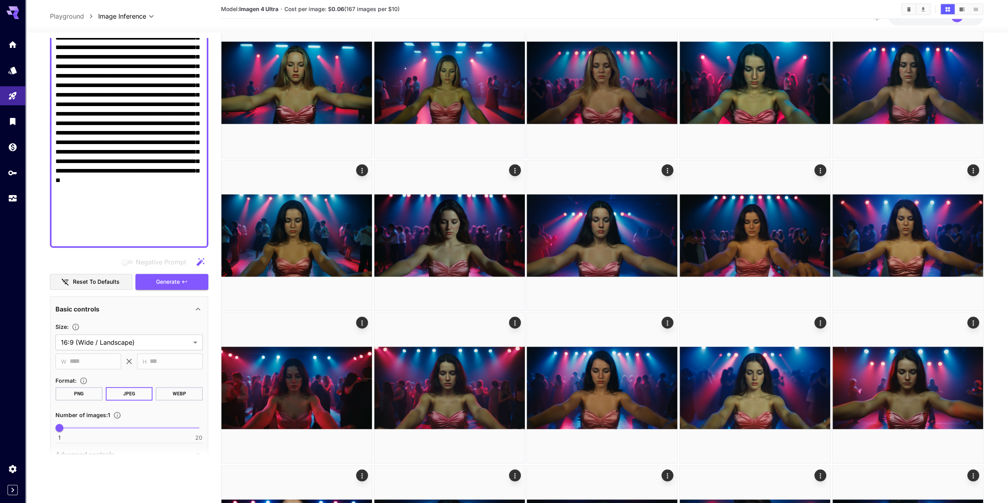
scroll to position [317, 0]
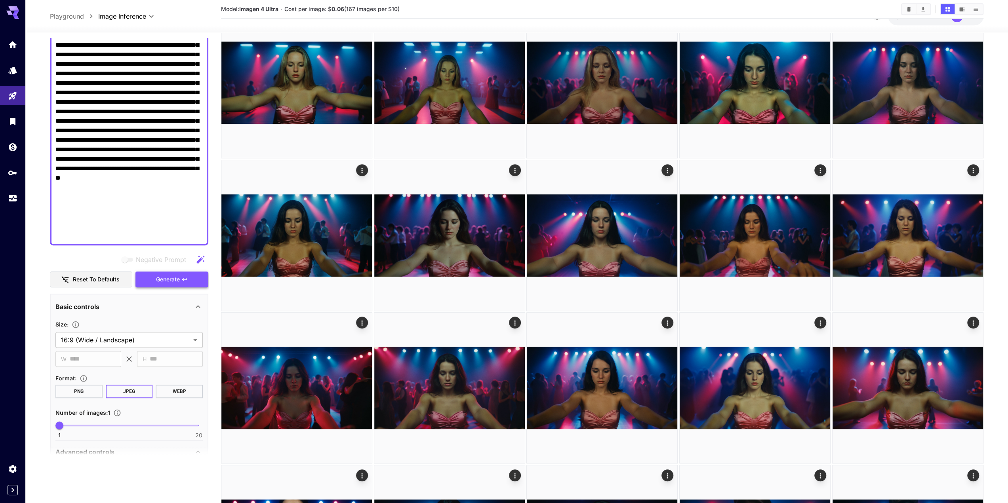
click at [169, 283] on span "Generate" at bounding box center [168, 280] width 24 height 10
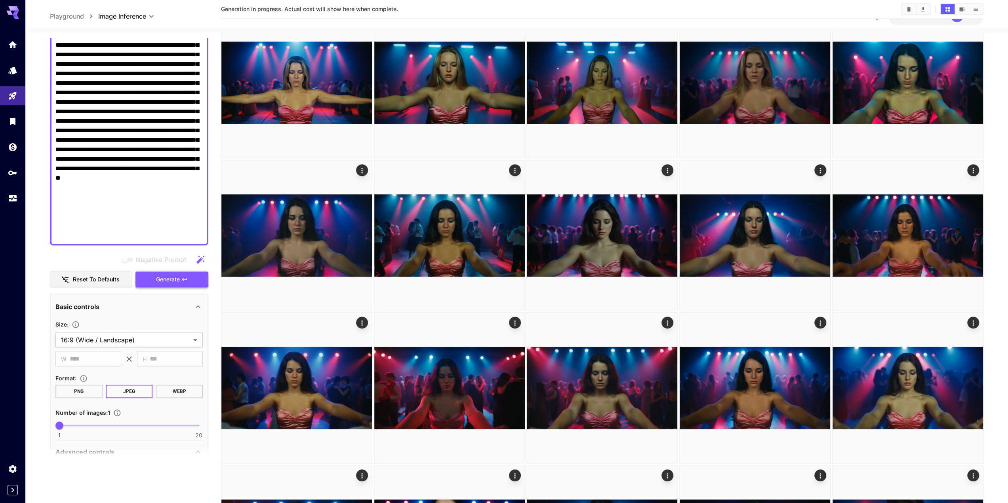
click at [173, 283] on span "Generate" at bounding box center [168, 280] width 24 height 10
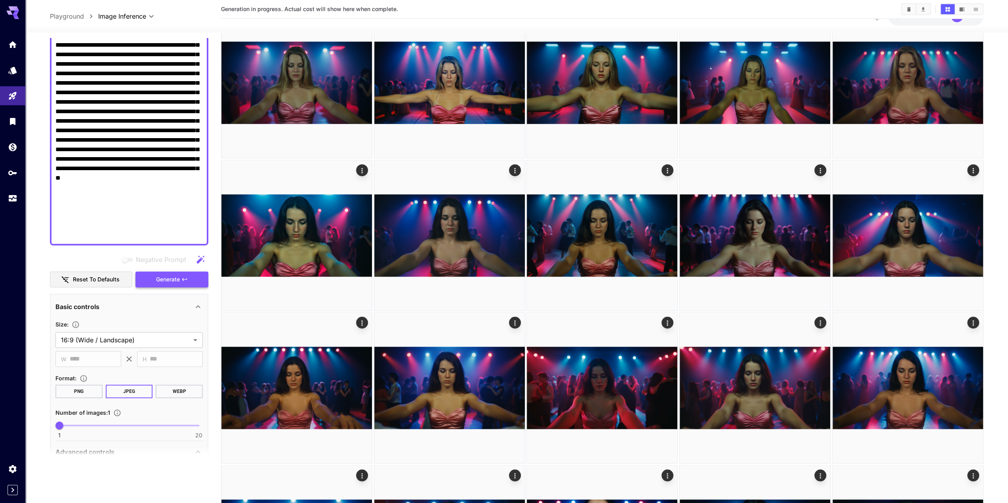
click at [173, 283] on span "Generate" at bounding box center [168, 280] width 24 height 10
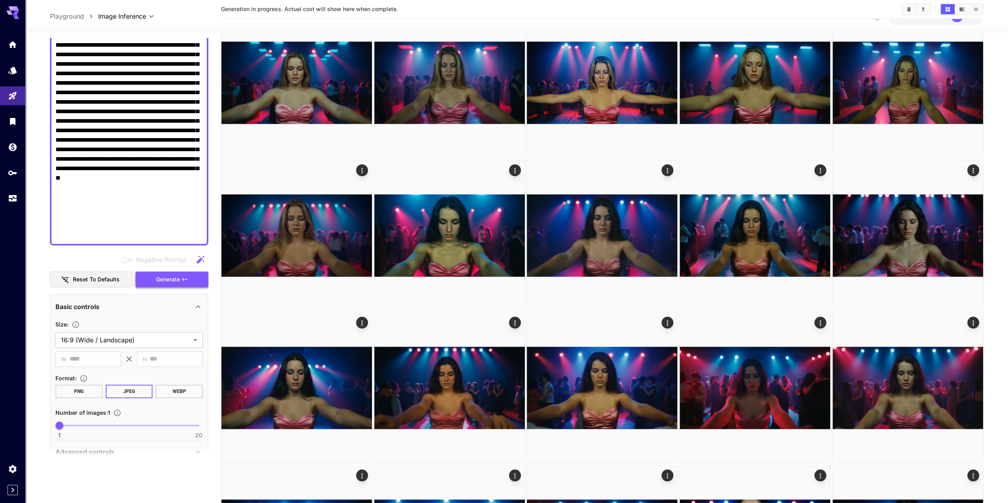
click at [173, 283] on span "Generate" at bounding box center [168, 280] width 24 height 10
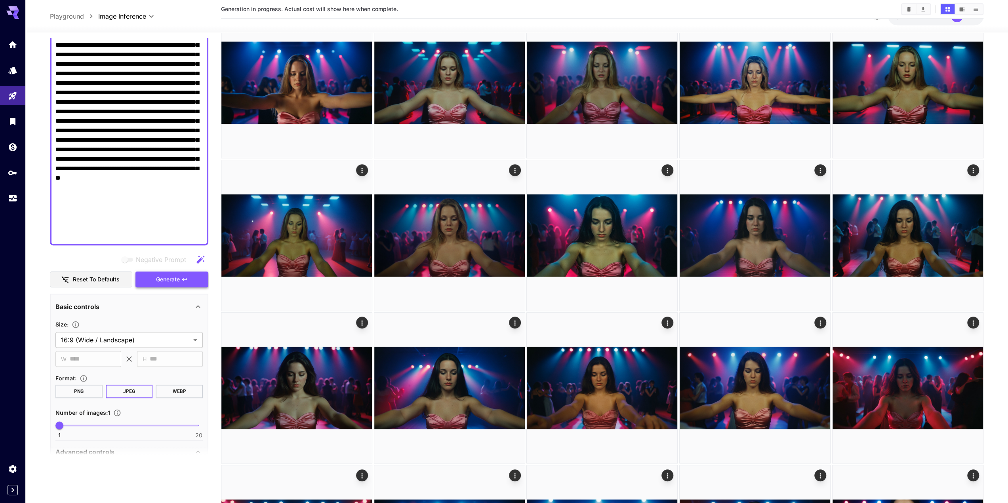
click at [173, 283] on span "Generate" at bounding box center [168, 280] width 24 height 10
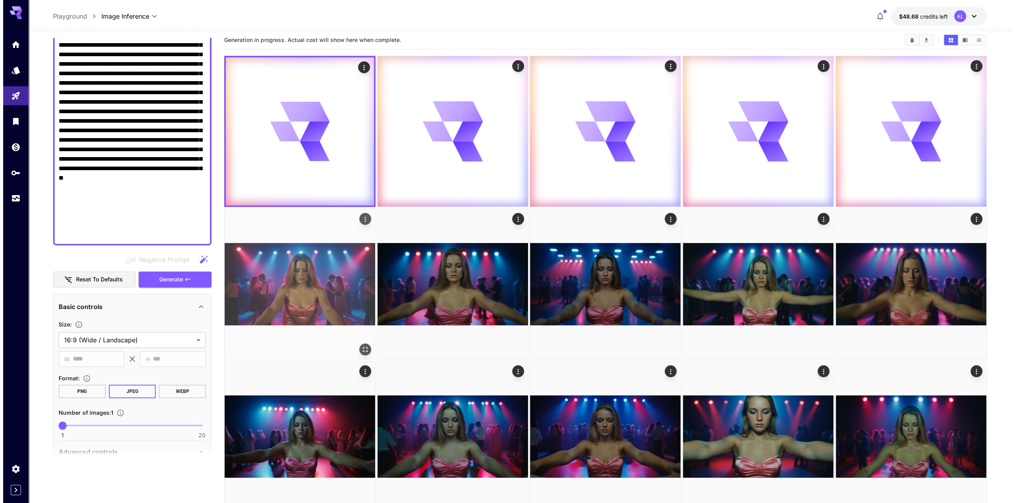
scroll to position [0, 0]
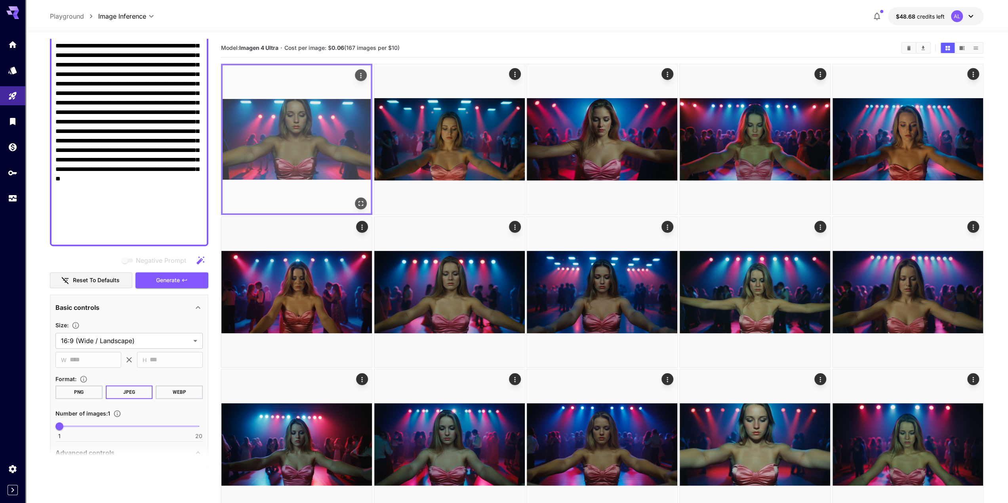
click at [362, 200] on icon "Open in fullscreen" at bounding box center [361, 204] width 8 height 8
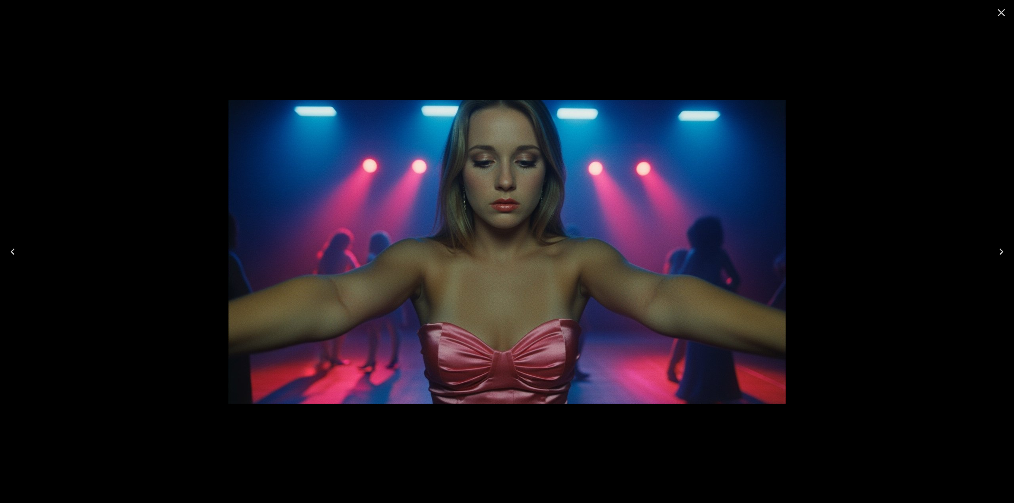
scroll to position [317, 0]
click at [1002, 14] on icon "Close" at bounding box center [1002, 13] width 8 height 8
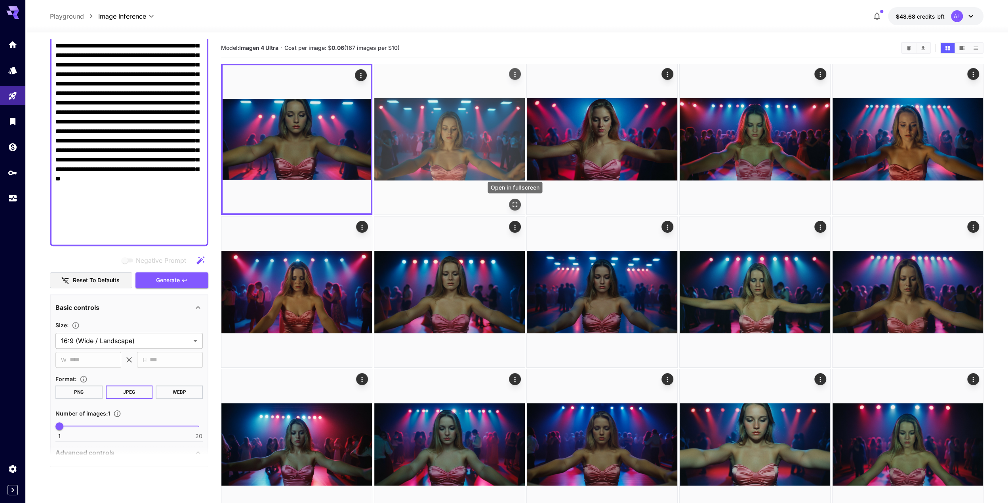
click at [512, 207] on icon "Open in fullscreen" at bounding box center [515, 205] width 8 height 8
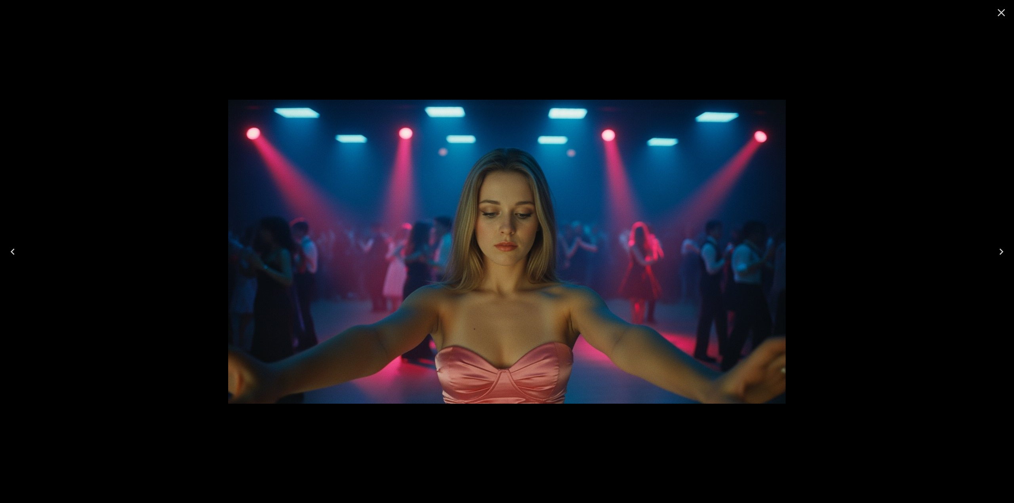
click at [1001, 15] on icon "Close" at bounding box center [1001, 12] width 13 height 13
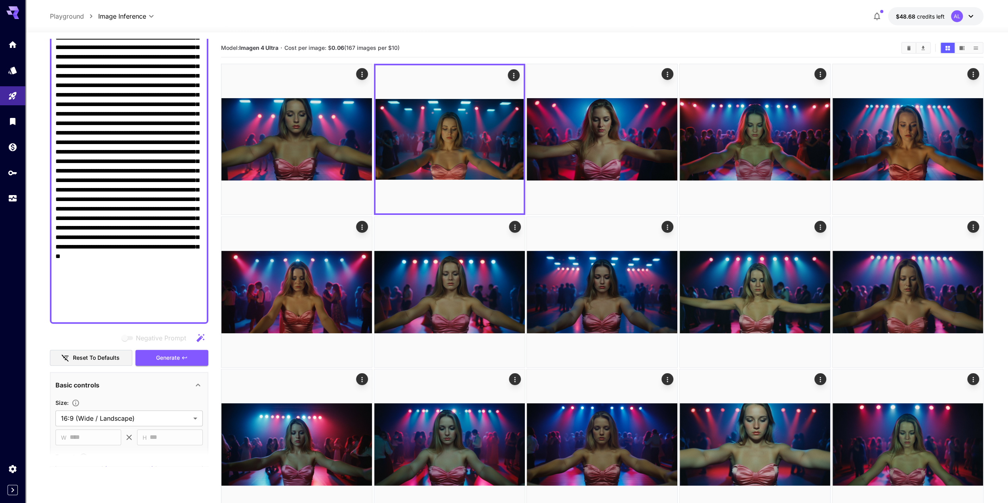
scroll to position [238, 0]
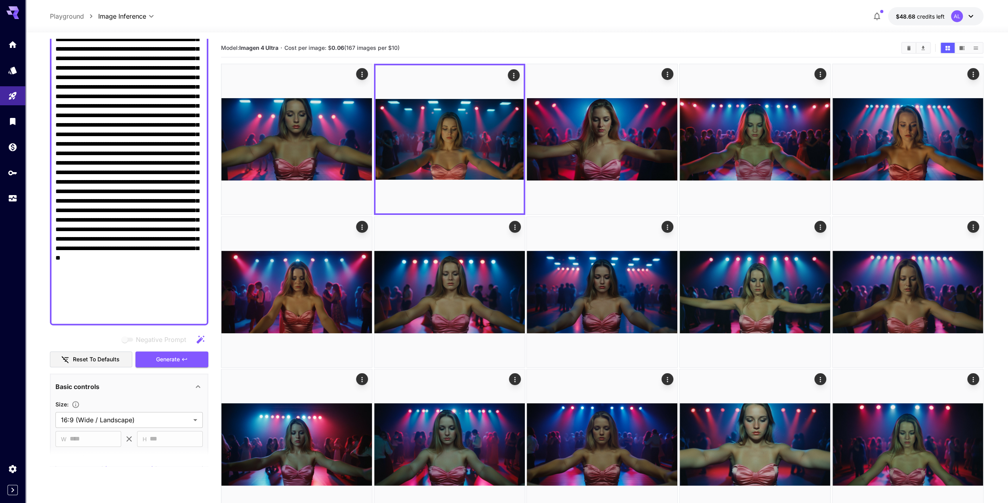
drag, startPoint x: 57, startPoint y: 200, endPoint x: 76, endPoint y: 200, distance: 19.0
click at [76, 200] on textarea "Negative Prompt" at bounding box center [128, 96] width 147 height 447
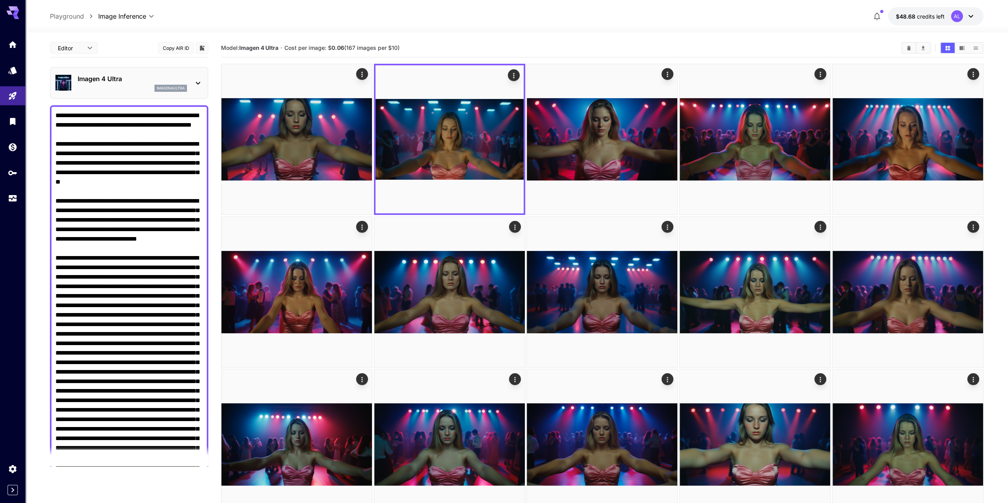
type textarea "**********"
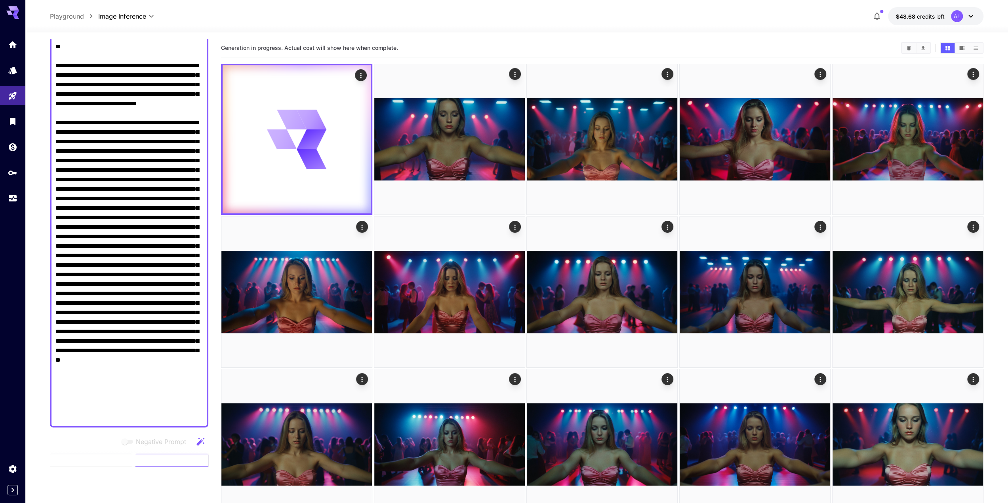
scroll to position [198, 0]
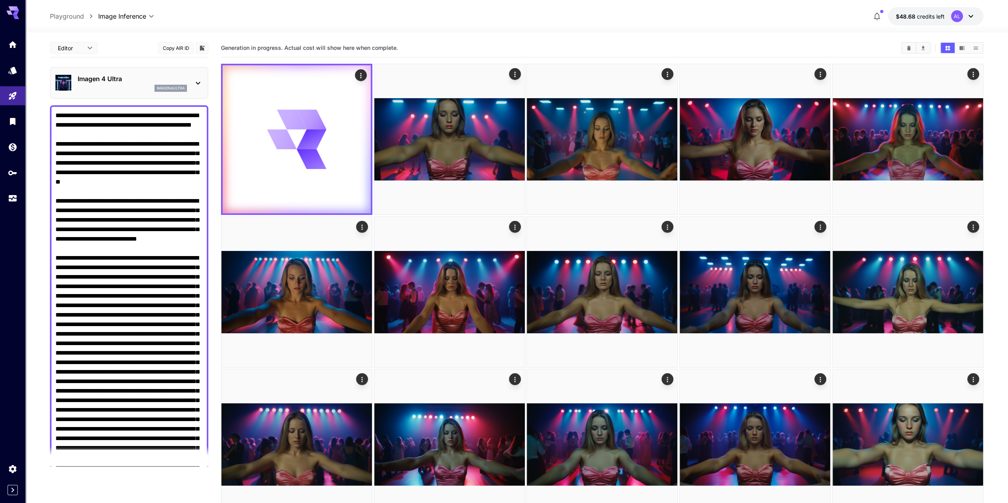
scroll to position [198, 0]
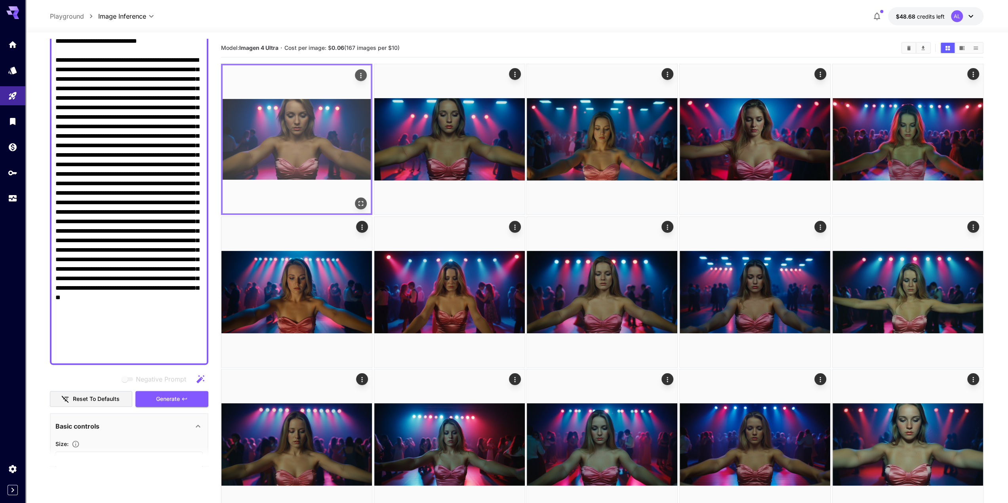
type textarea "**********"
click at [364, 206] on icon "Open in fullscreen" at bounding box center [361, 204] width 8 height 8
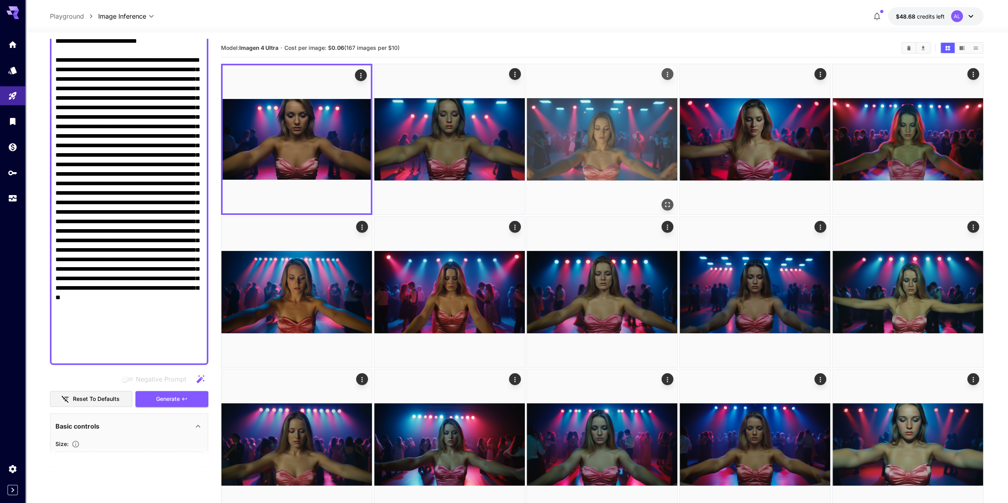
click at [669, 207] on icon "Open in fullscreen" at bounding box center [667, 205] width 5 height 5
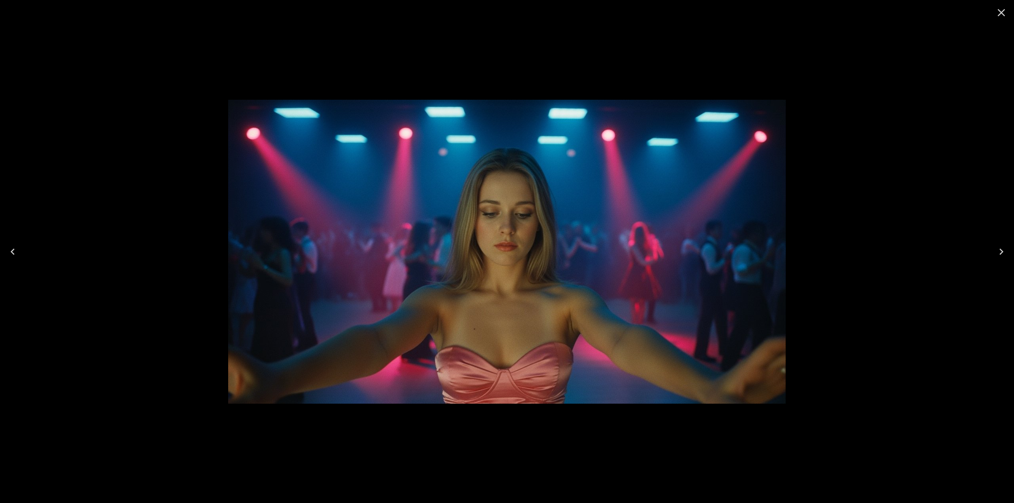
click at [870, 202] on div at bounding box center [507, 251] width 1014 height 503
click at [1001, 15] on icon "Close" at bounding box center [1001, 12] width 13 height 13
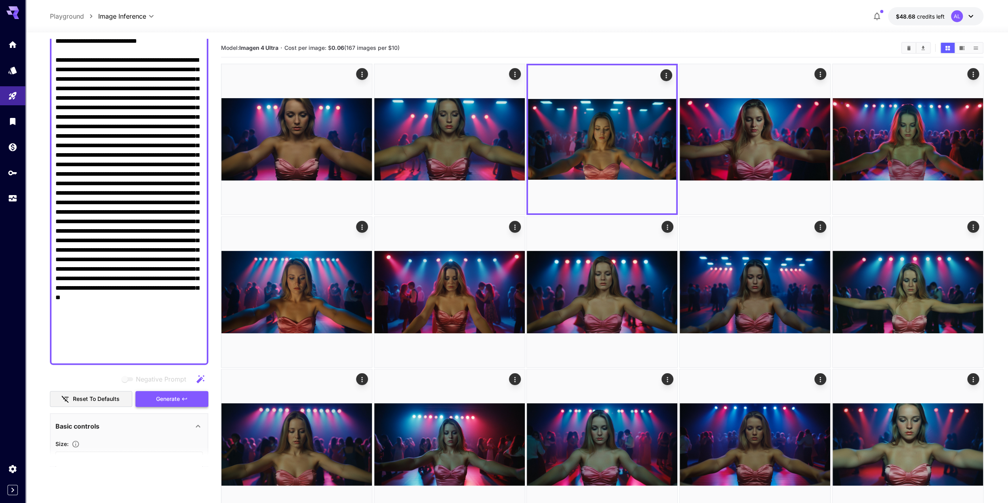
click at [163, 394] on span "Generate" at bounding box center [168, 399] width 24 height 10
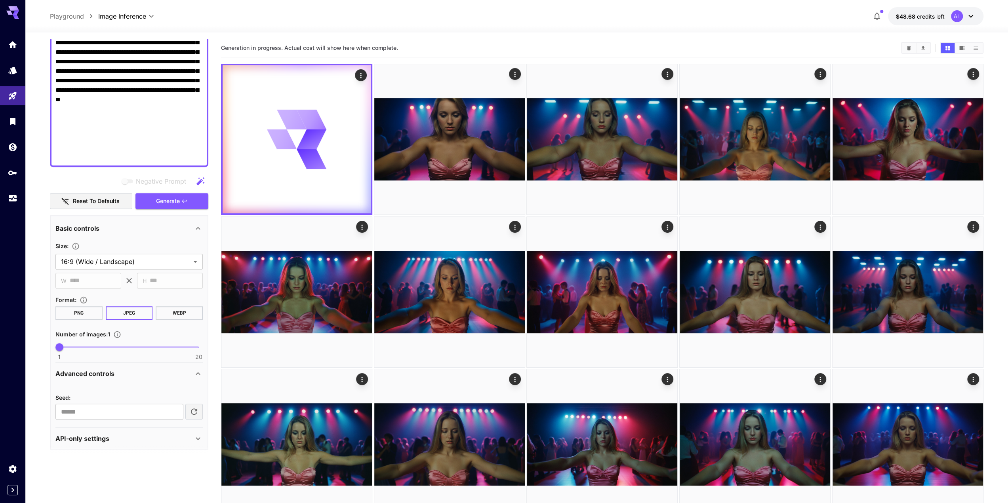
scroll to position [398, 0]
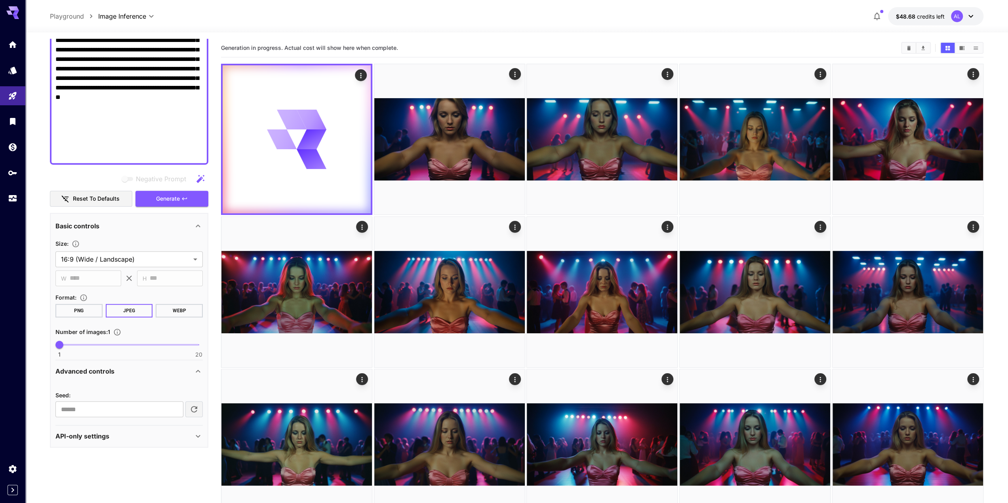
type input "*"
click at [89, 343] on span "1 20 1" at bounding box center [128, 345] width 139 height 12
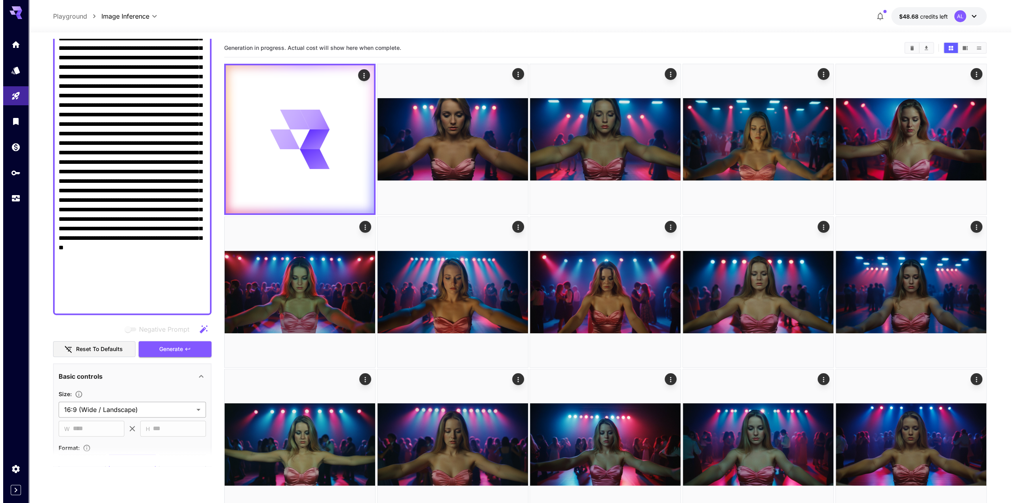
scroll to position [280, 0]
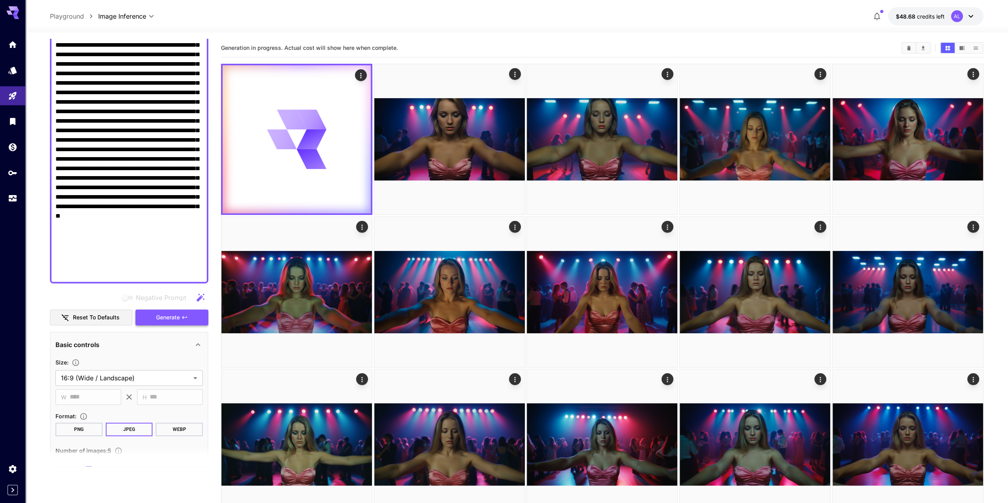
click at [177, 323] on button "Generate" at bounding box center [171, 318] width 73 height 16
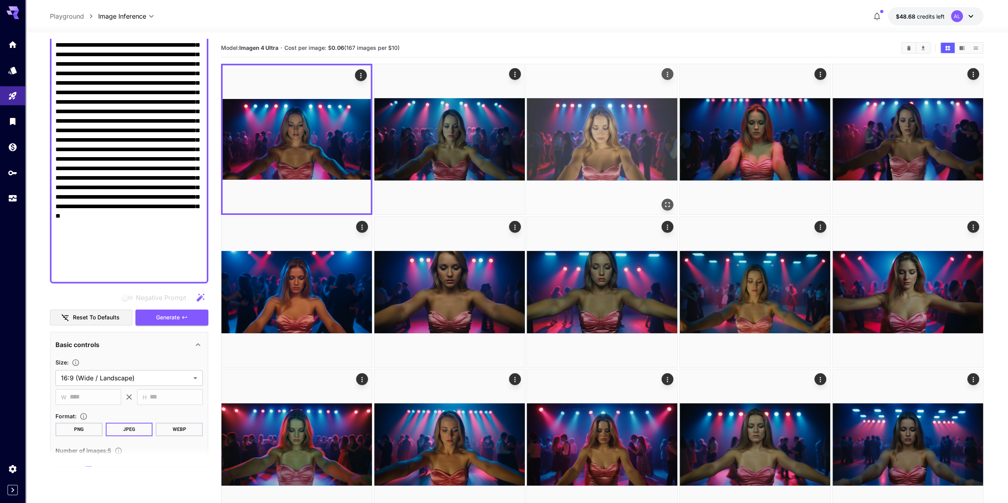
click at [668, 204] on icon "Open in fullscreen" at bounding box center [668, 205] width 8 height 8
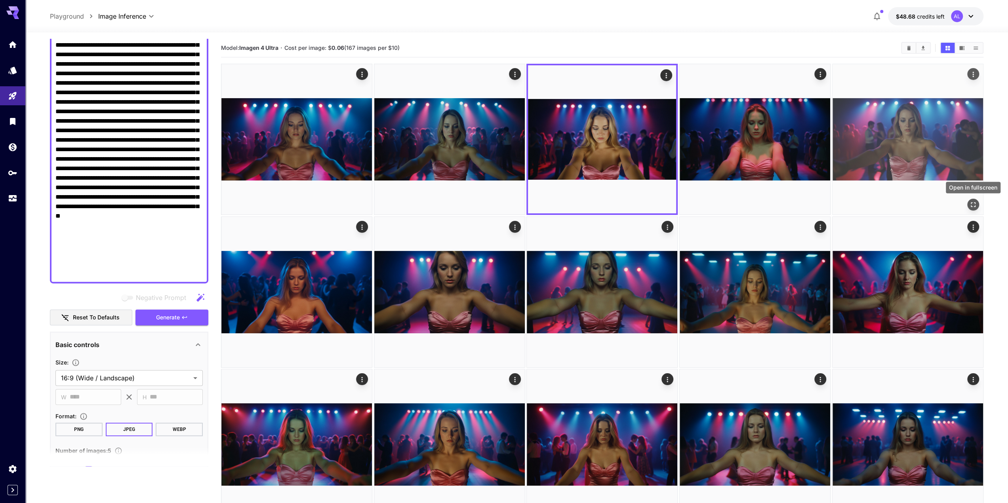
click at [969, 205] on button "Open in fullscreen" at bounding box center [973, 205] width 12 height 12
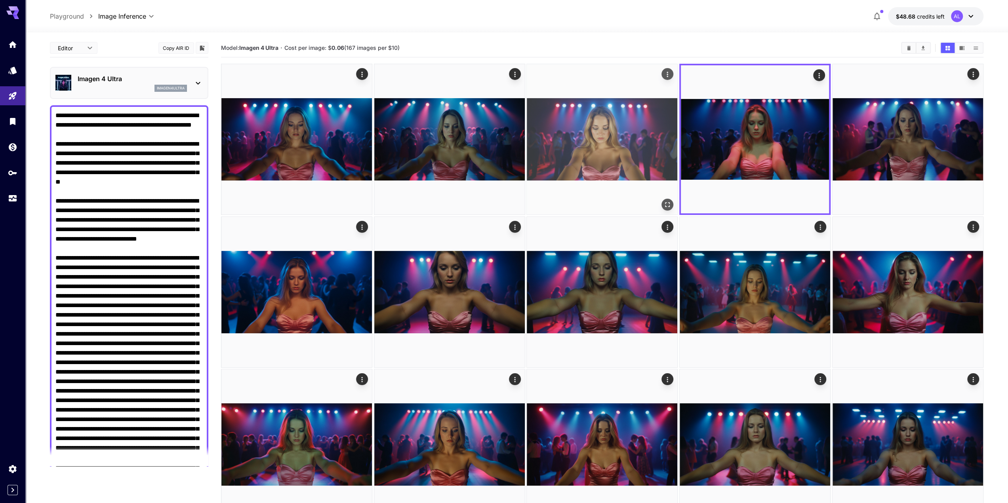
scroll to position [280, 0]
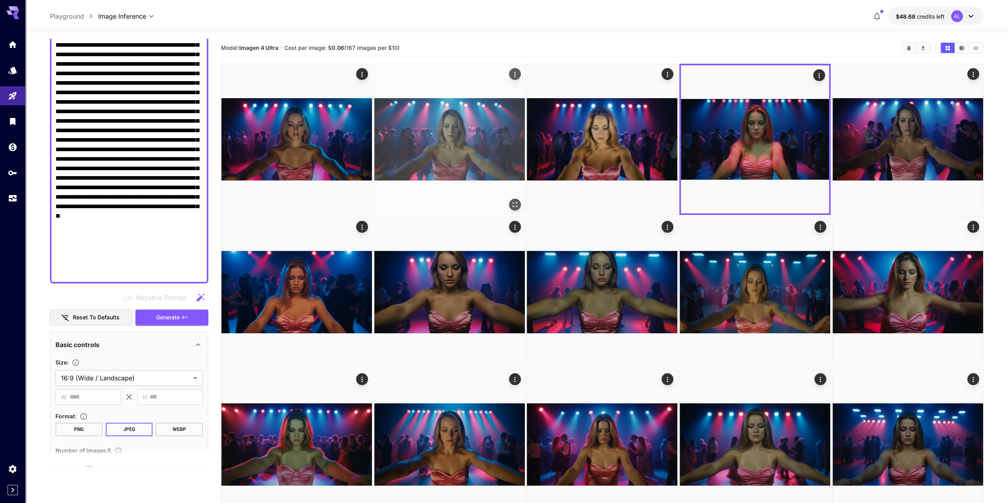
click at [516, 206] on icon "Open in fullscreen" at bounding box center [514, 205] width 5 height 5
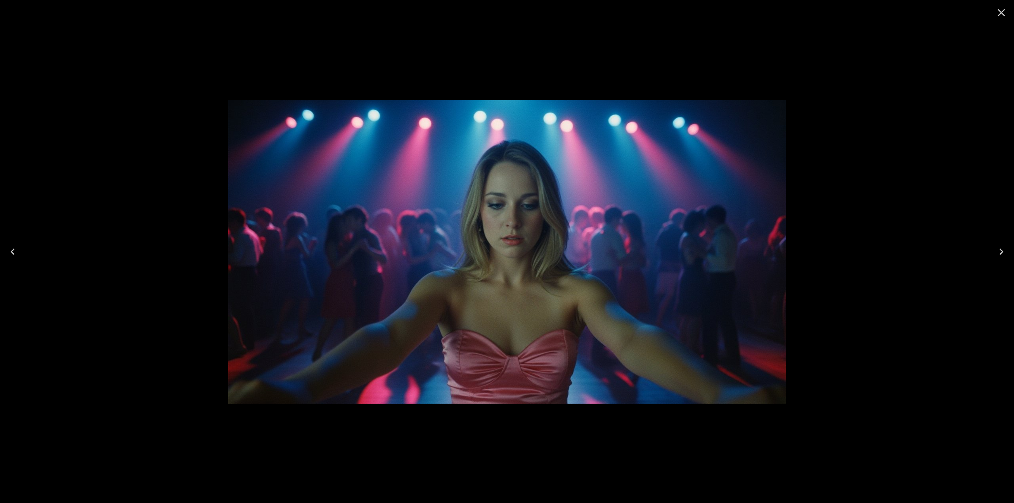
click at [1003, 12] on icon "Close" at bounding box center [1001, 12] width 13 height 13
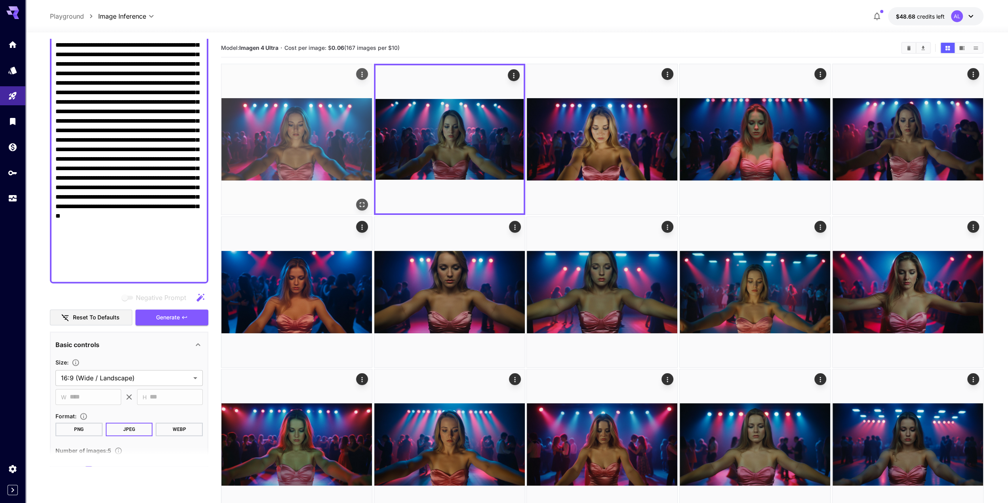
click at [363, 208] on icon "Open in fullscreen" at bounding box center [362, 205] width 8 height 8
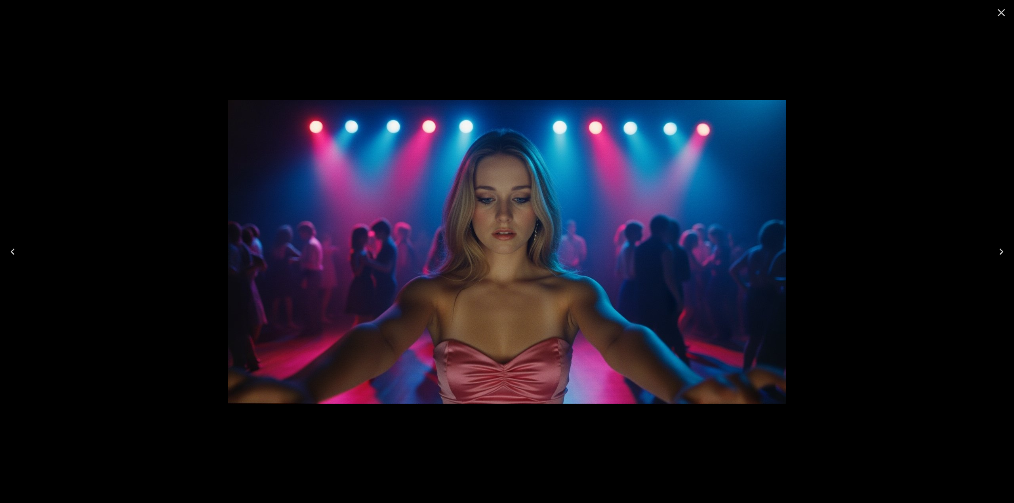
click at [998, 14] on icon "Close" at bounding box center [1001, 12] width 13 height 13
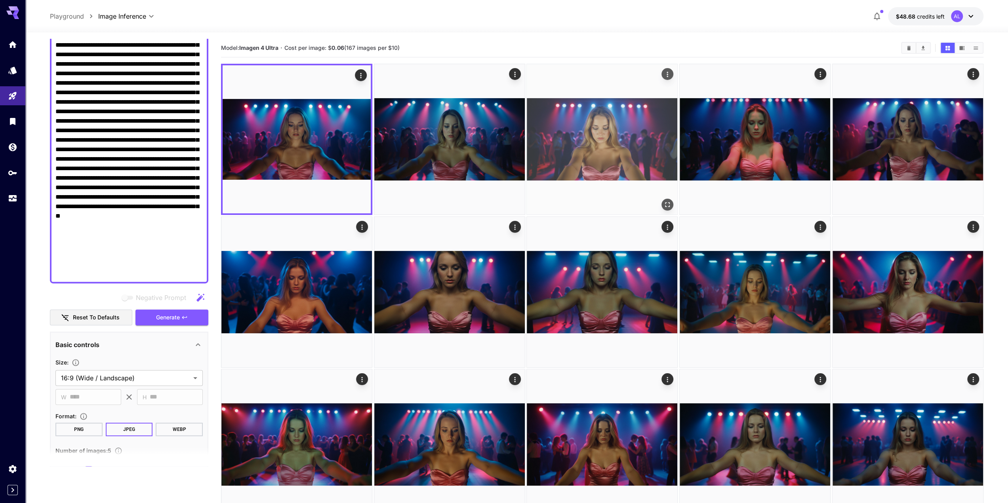
click at [670, 203] on icon "Open in fullscreen" at bounding box center [667, 205] width 5 height 5
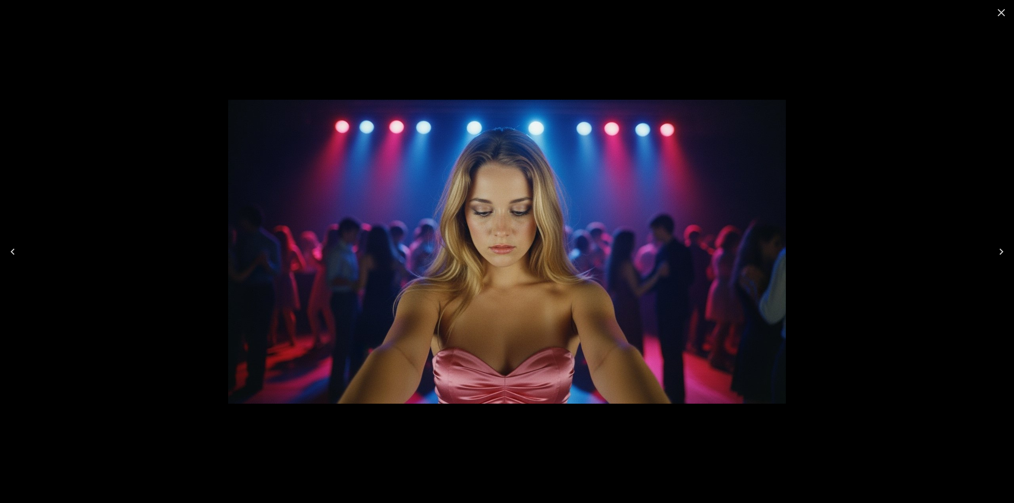
scroll to position [280, 0]
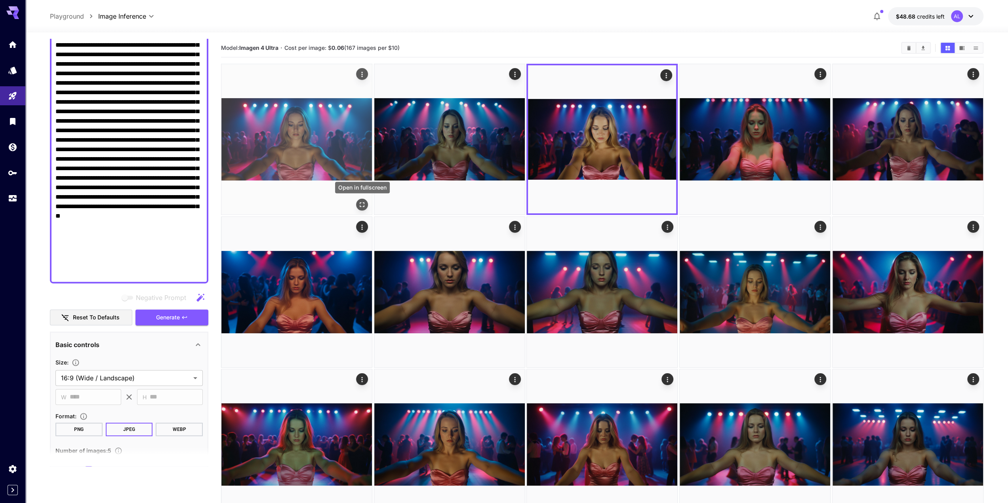
click at [360, 201] on icon "Open in fullscreen" at bounding box center [362, 205] width 8 height 8
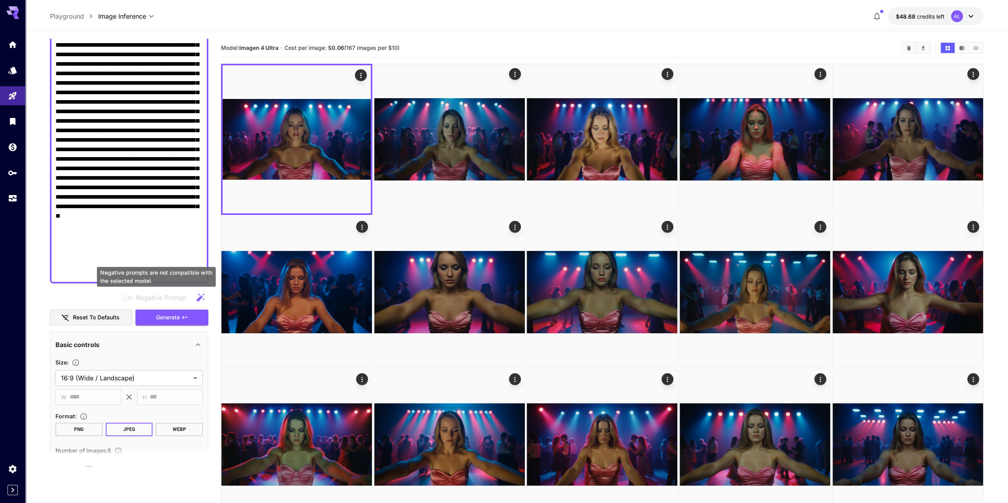
click at [179, 300] on span "Negative Prompt" at bounding box center [161, 298] width 50 height 10
click at [181, 316] on button "Generate" at bounding box center [171, 318] width 73 height 16
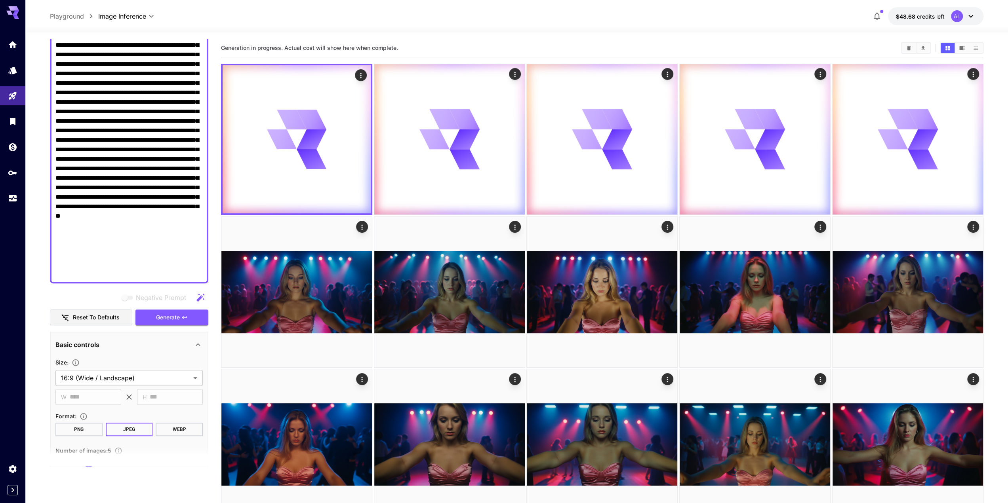
click at [306, 50] on span "Generation in progress. Actual cost will show here when complete." at bounding box center [309, 47] width 177 height 7
click at [331, 40] on div "Generation in progress. Actual cost will show here when complete." at bounding box center [602, 48] width 762 height 19
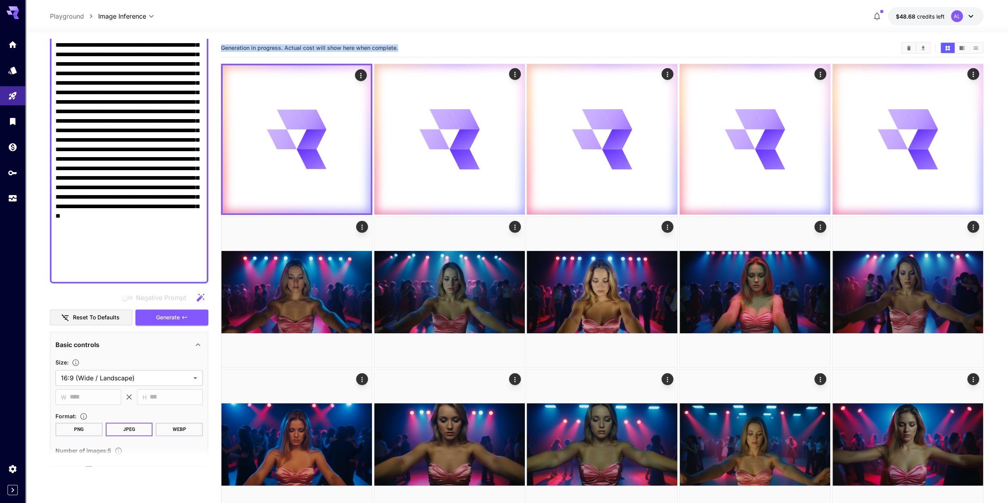
click at [331, 39] on div "Generation in progress. Actual cost will show here when complete." at bounding box center [602, 48] width 762 height 19
click at [331, 50] on span "Generation in progress. Actual cost will show here when complete." at bounding box center [309, 47] width 177 height 7
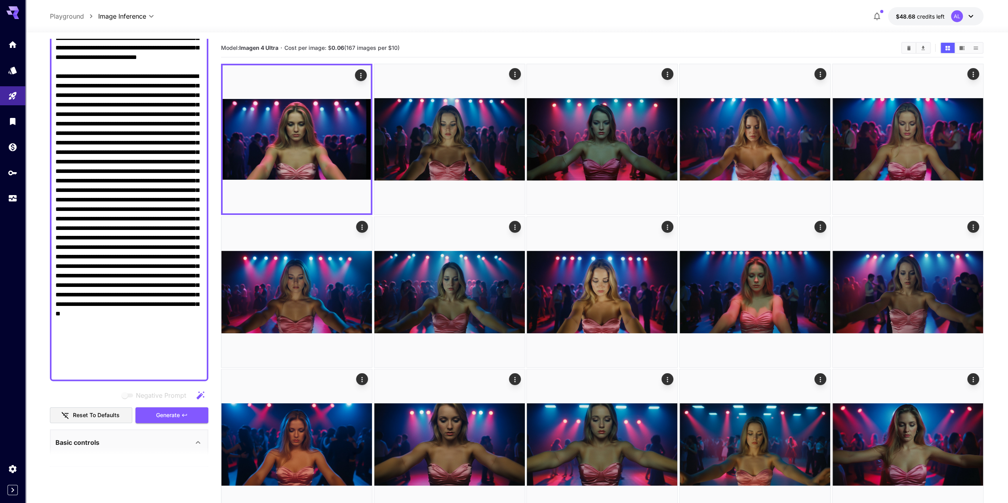
scroll to position [240, 0]
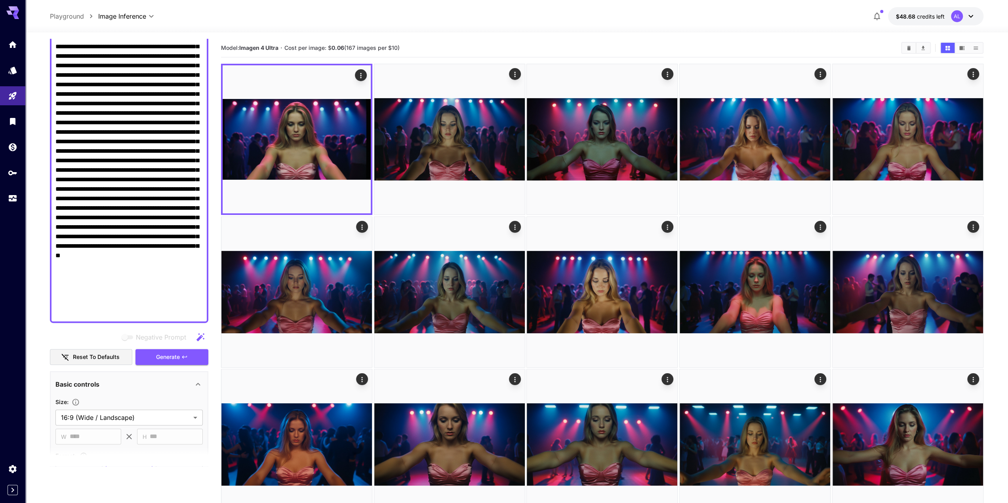
click at [81, 162] on textarea "Negative Prompt" at bounding box center [128, 94] width 147 height 447
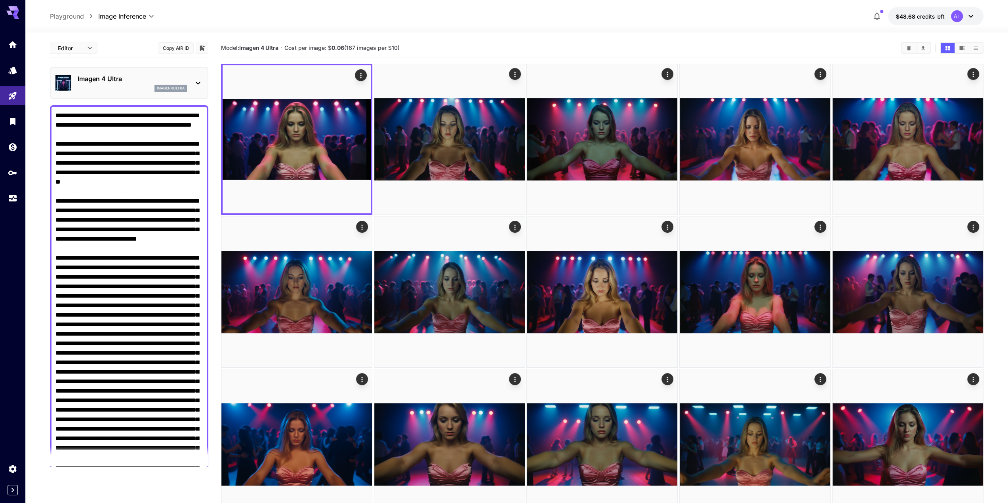
type textarea "**********"
